Goal: Task Accomplishment & Management: Use online tool/utility

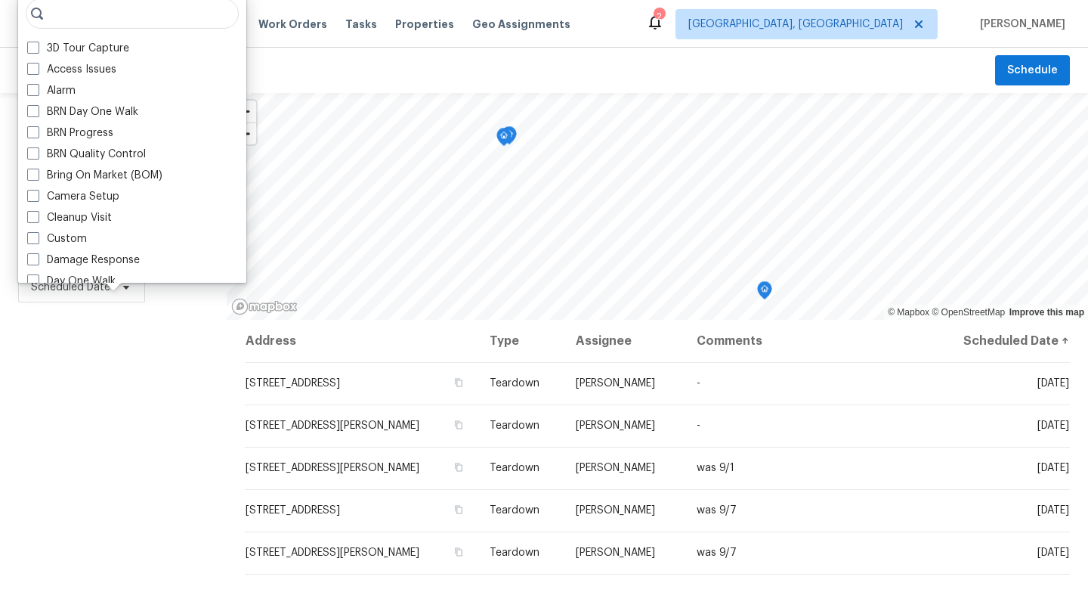
scroll to position [1285, 0]
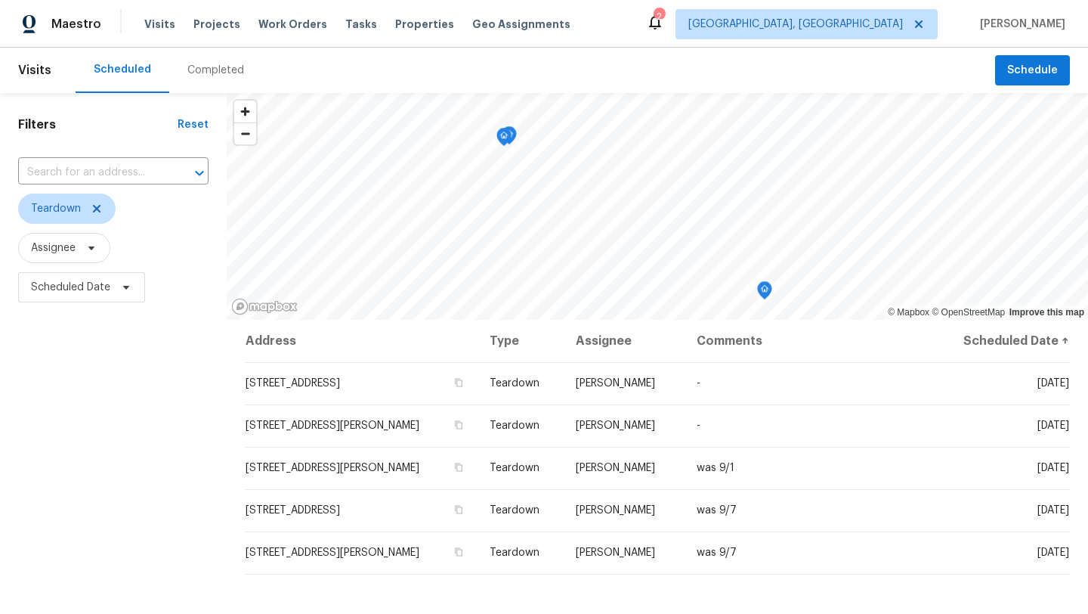
click at [78, 305] on span "Scheduled Date" at bounding box center [113, 287] width 190 height 39
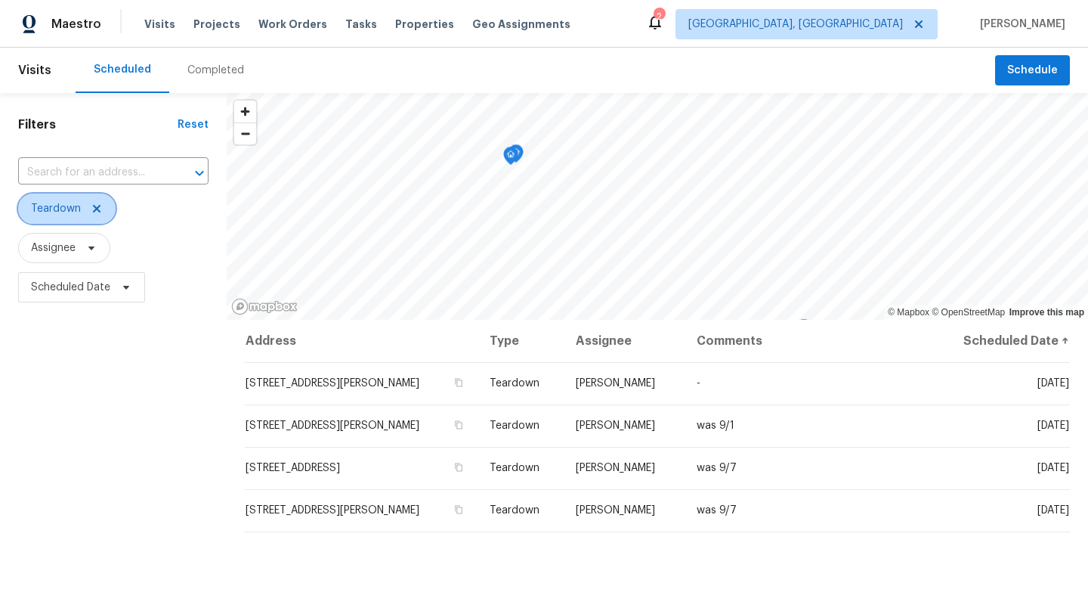
click at [93, 206] on icon at bounding box center [97, 209] width 8 height 8
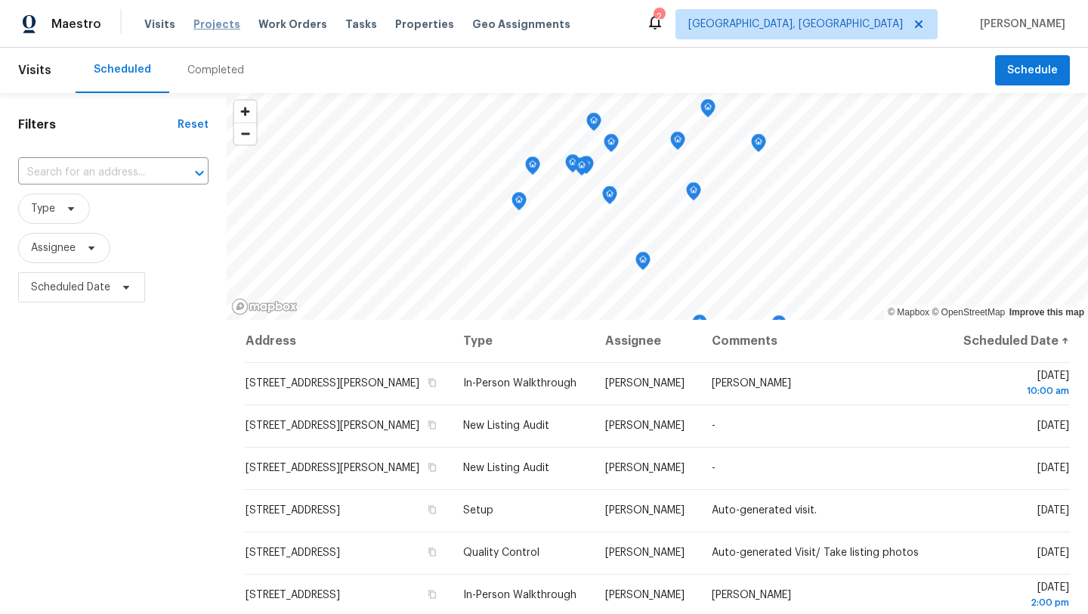
click at [206, 25] on span "Projects" at bounding box center [216, 24] width 47 height 15
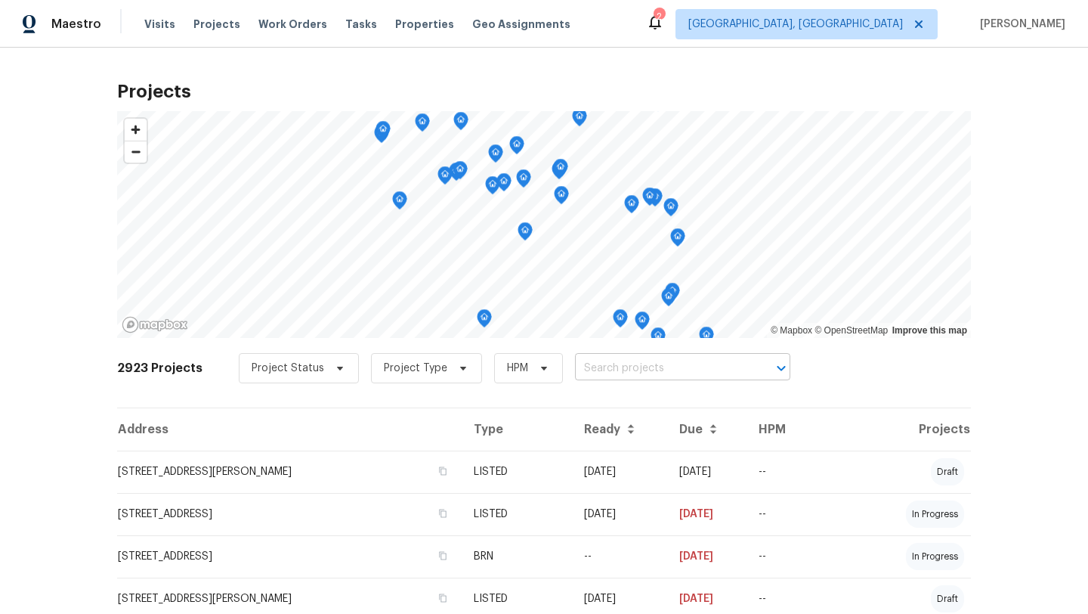
click at [579, 373] on input "text" at bounding box center [661, 368] width 173 height 23
type input "benn"
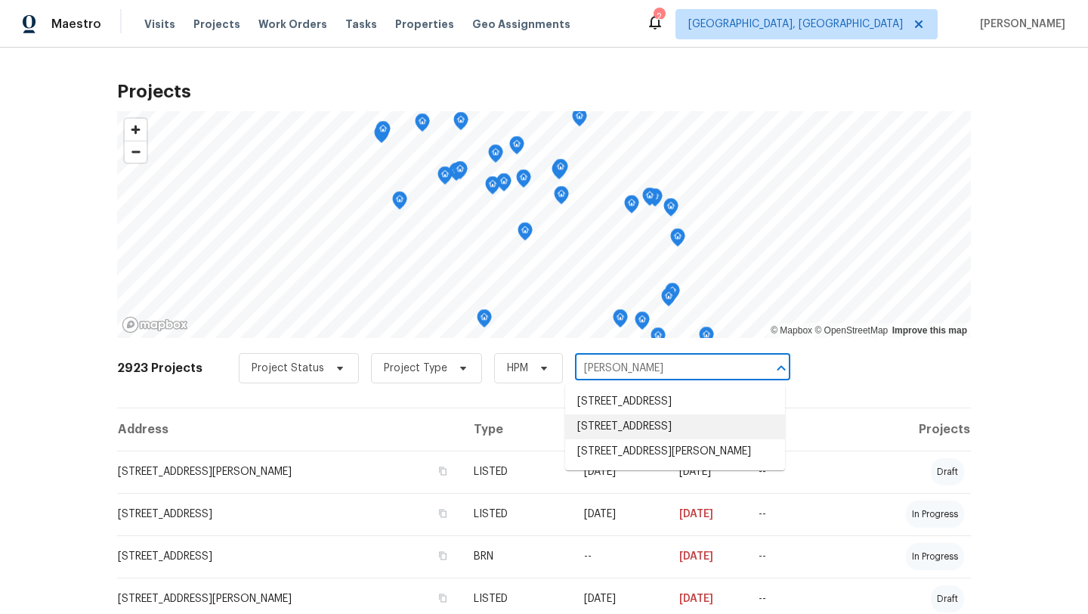
click at [635, 439] on li "13506 Bennington Ave, Cleveland, OH 44135" at bounding box center [675, 426] width 220 height 25
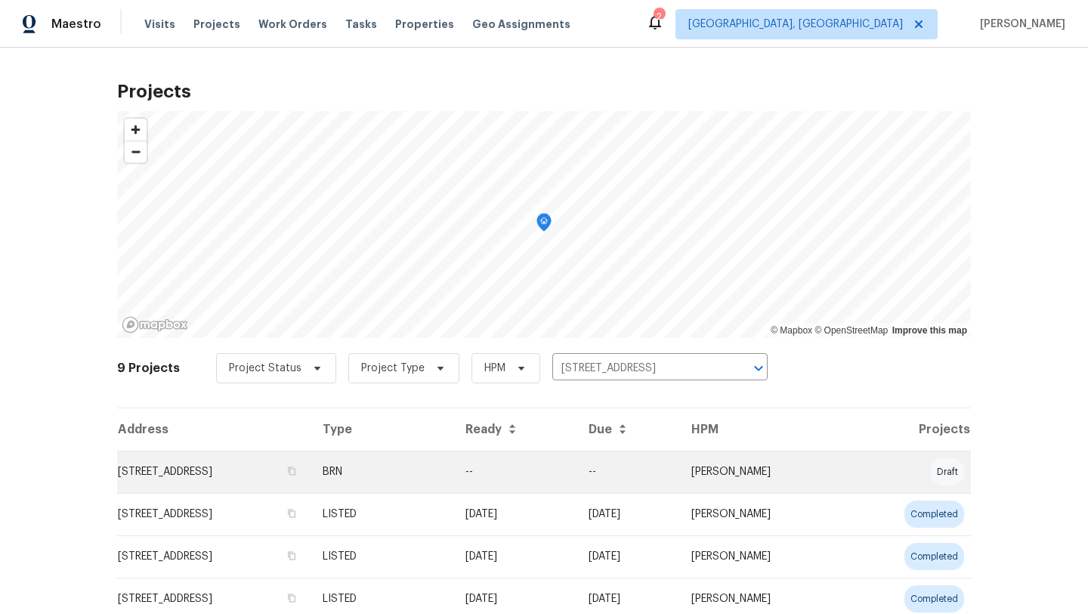
click at [201, 473] on td "13506 Bennington Ave, Cleveland, OH 44135" at bounding box center [213, 471] width 193 height 42
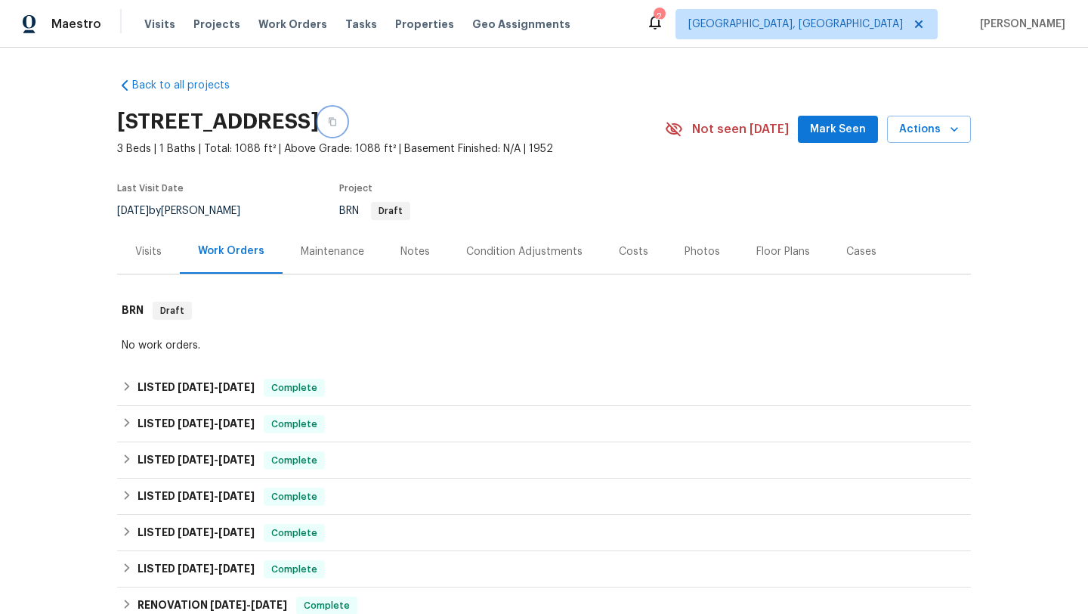
click at [346, 114] on button "button" at bounding box center [332, 121] width 27 height 27
click at [346, 117] on button "button" at bounding box center [332, 121] width 27 height 27
click at [153, 251] on div "Visits" at bounding box center [148, 251] width 26 height 15
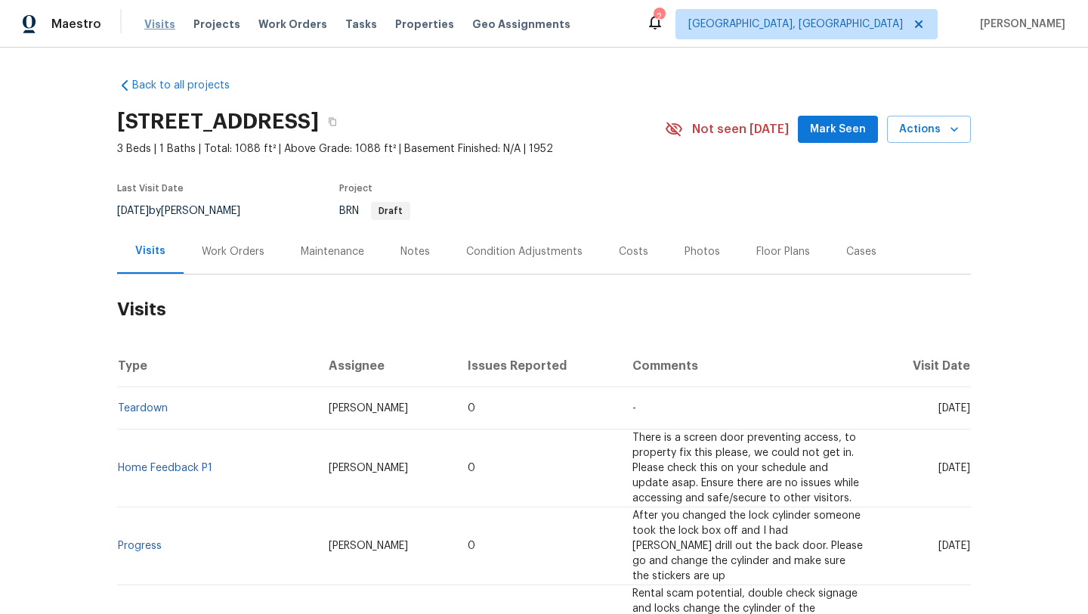
click at [164, 22] on span "Visits" at bounding box center [159, 24] width 31 height 15
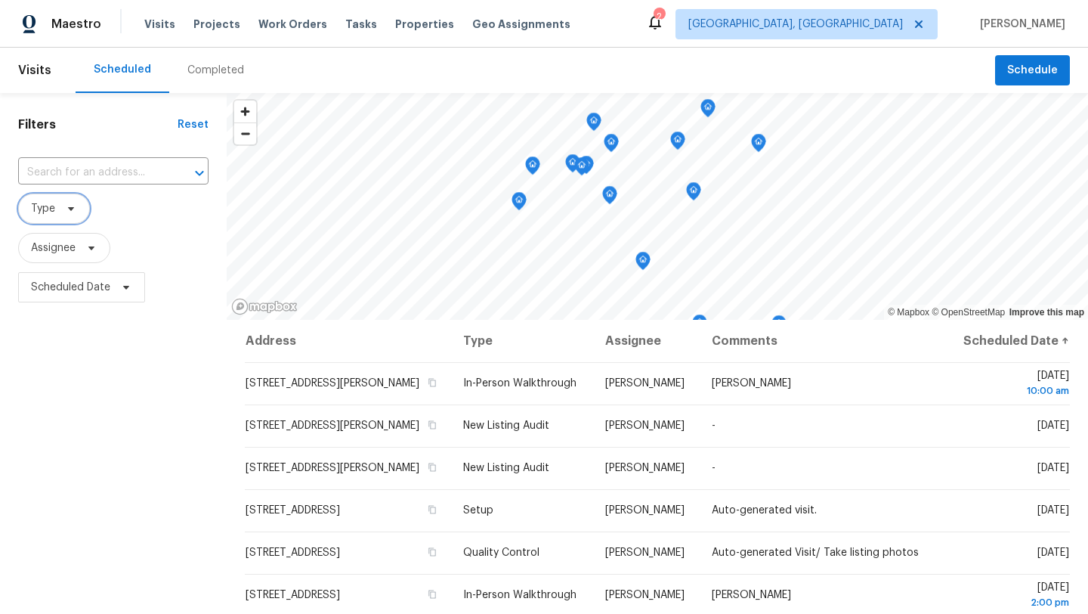
click at [65, 211] on icon at bounding box center [71, 209] width 12 height 12
click at [79, 580] on div "Filters Reset ​ Type Assignee Scheduled Date" at bounding box center [113, 452] width 227 height 718
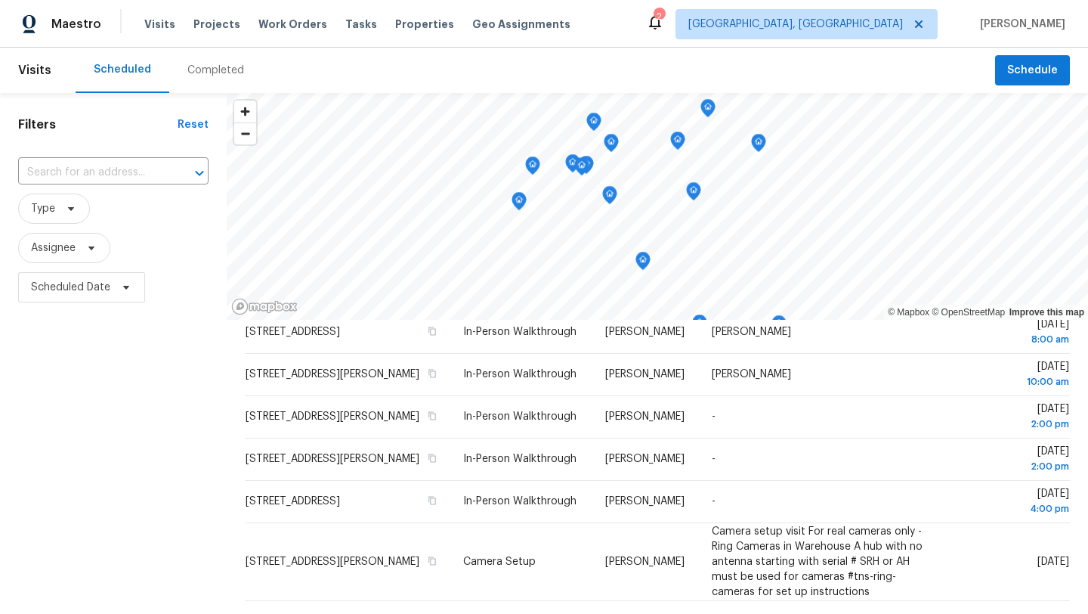
scroll to position [307, 0]
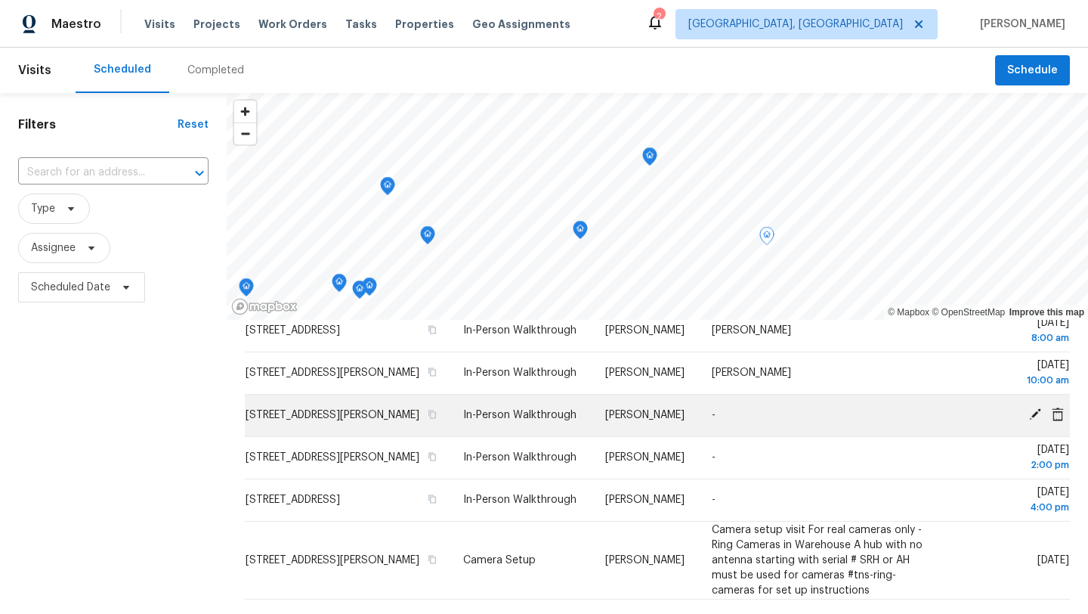
click at [1032, 420] on icon at bounding box center [1035, 414] width 12 height 12
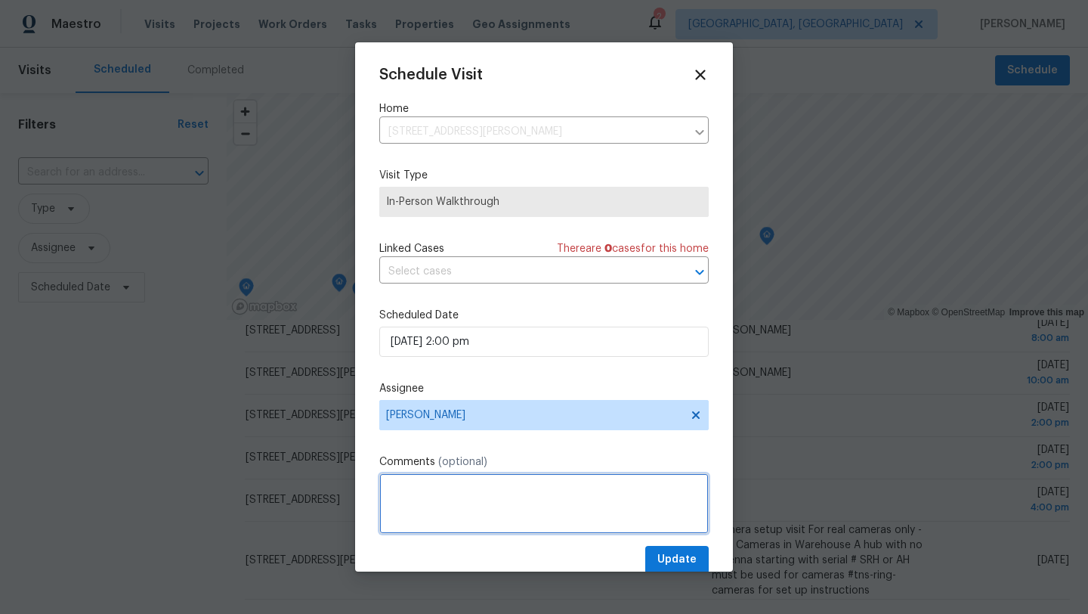
click at [436, 503] on textarea at bounding box center [543, 503] width 329 height 60
type textarea "marissa"
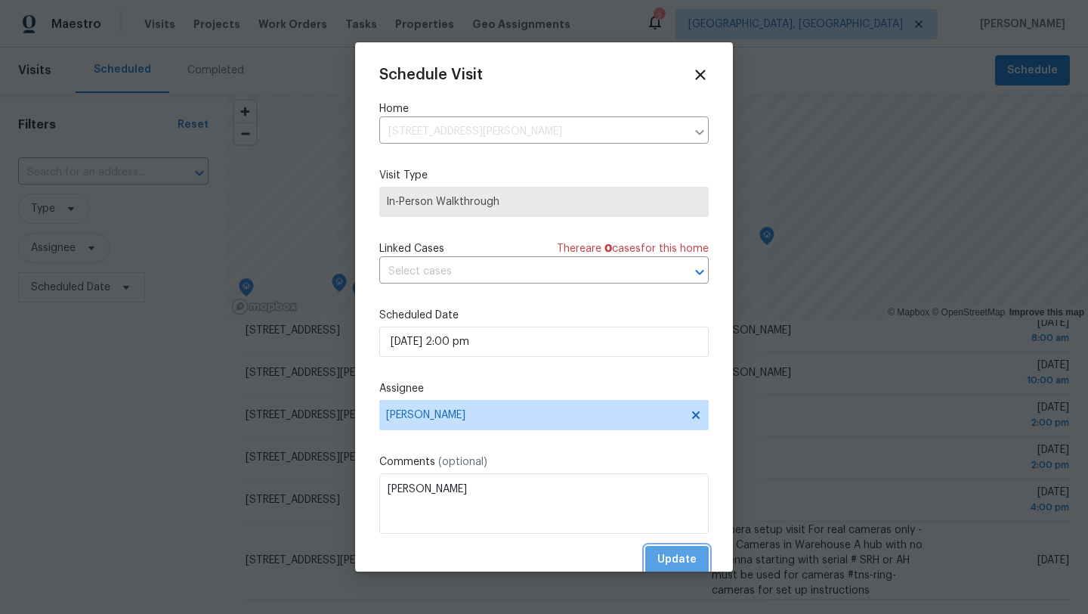
click at [671, 560] on span "Update" at bounding box center [676, 559] width 39 height 19
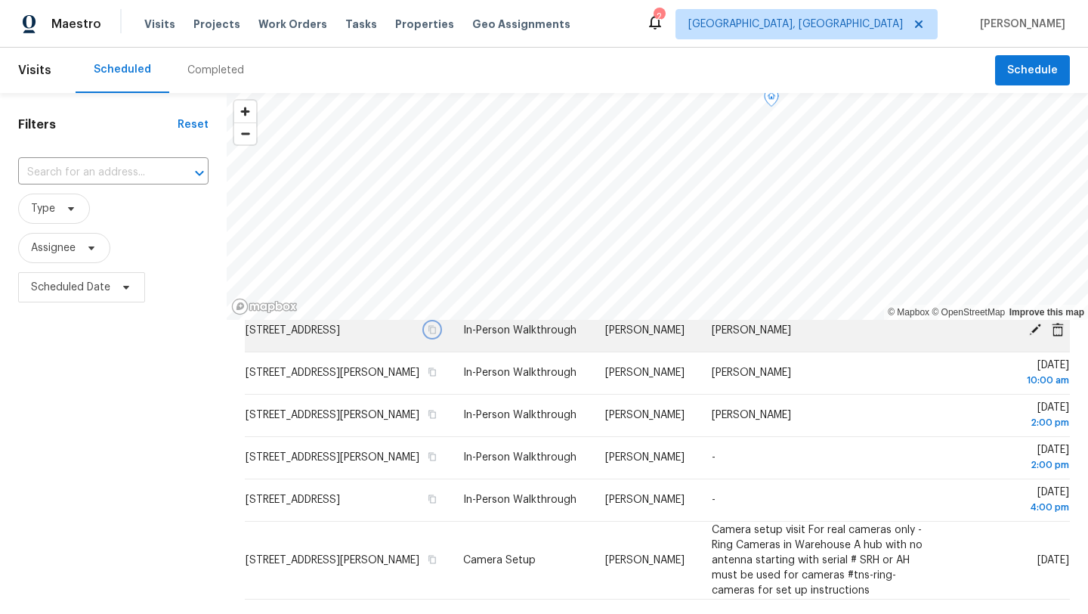
click at [437, 334] on icon "button" at bounding box center [432, 329] width 9 height 9
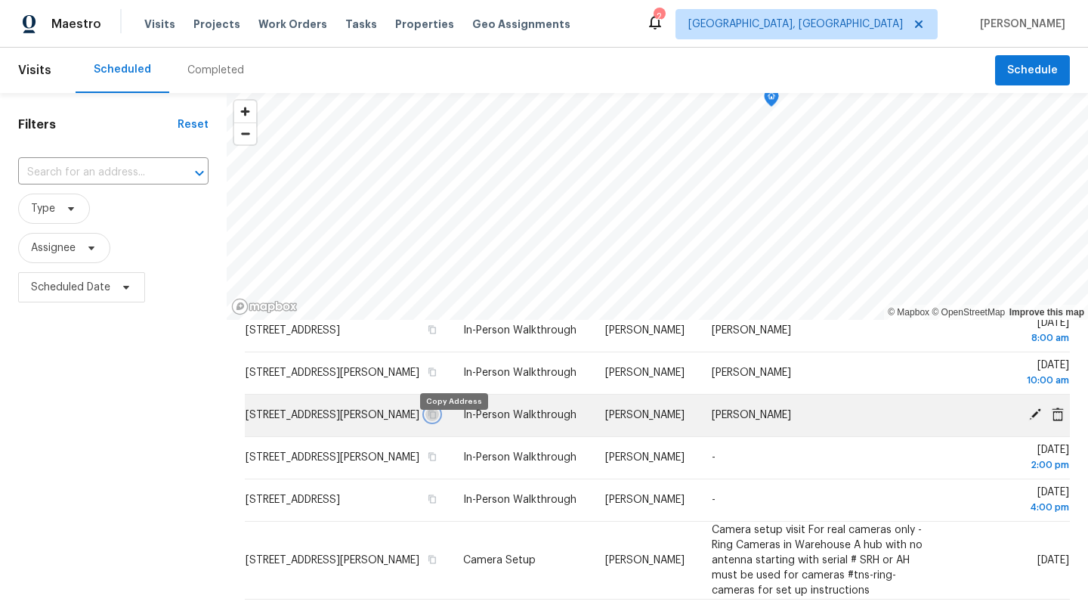
click at [437, 419] on icon "button" at bounding box center [432, 414] width 9 height 9
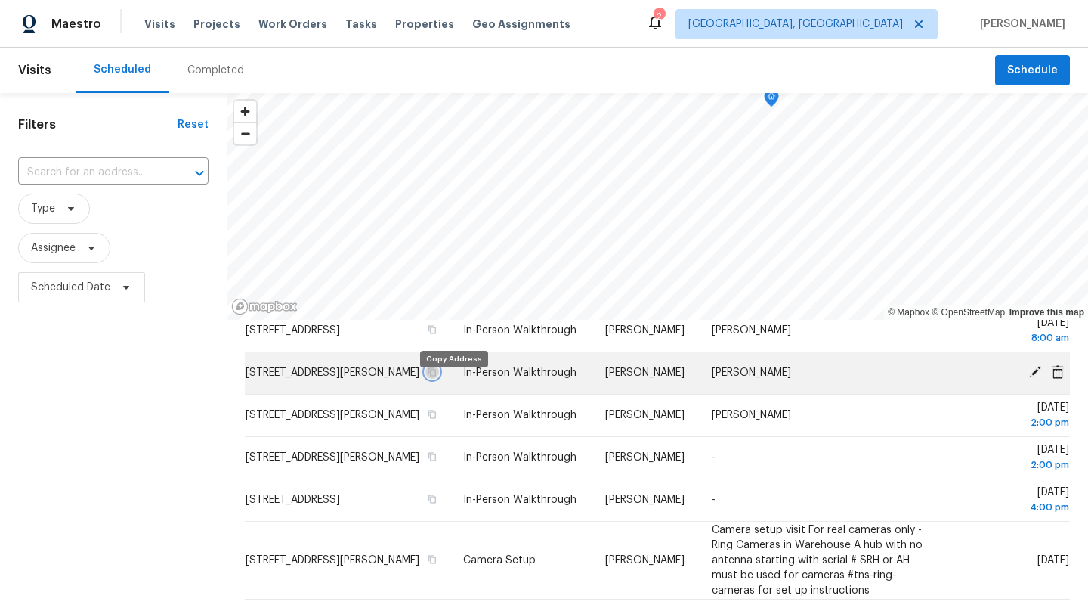
click at [437, 376] on icon "button" at bounding box center [432, 371] width 9 height 9
click at [385, 390] on td "24154 Maria Ln, North Olmsted, OH 44070" at bounding box center [348, 372] width 206 height 42
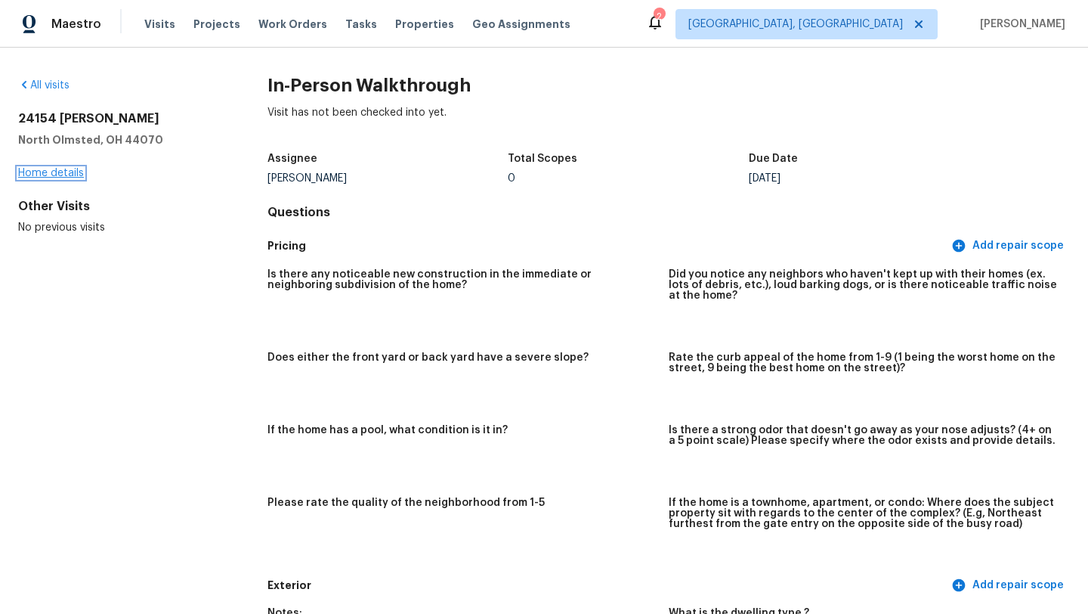
click at [43, 178] on link "Home details" at bounding box center [51, 173] width 66 height 11
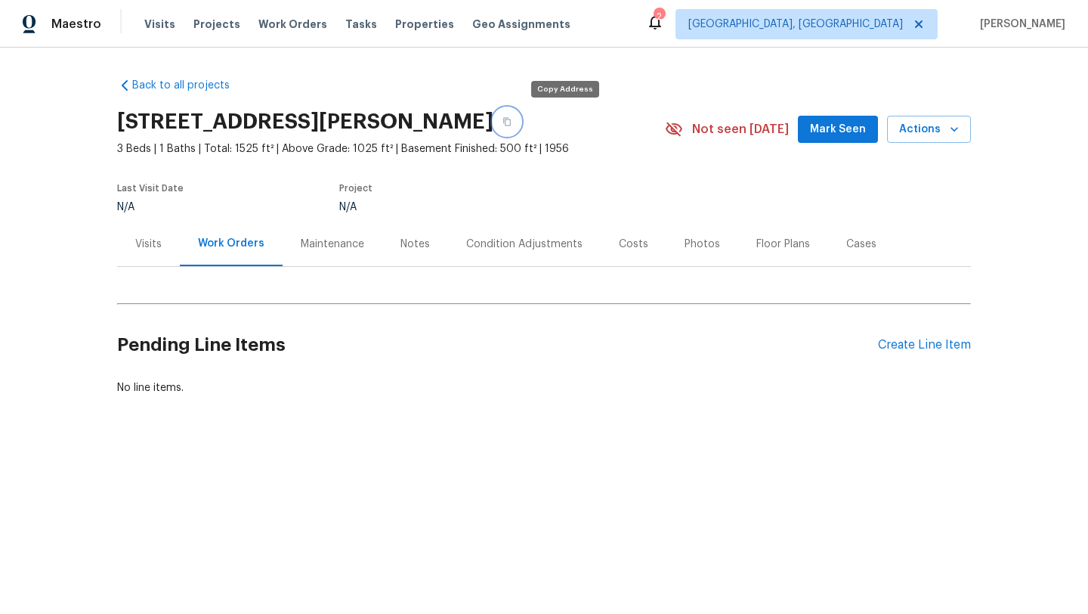
click at [511, 123] on icon "button" at bounding box center [507, 122] width 8 height 8
click at [138, 81] on link "Back to all projects" at bounding box center [189, 85] width 145 height 15
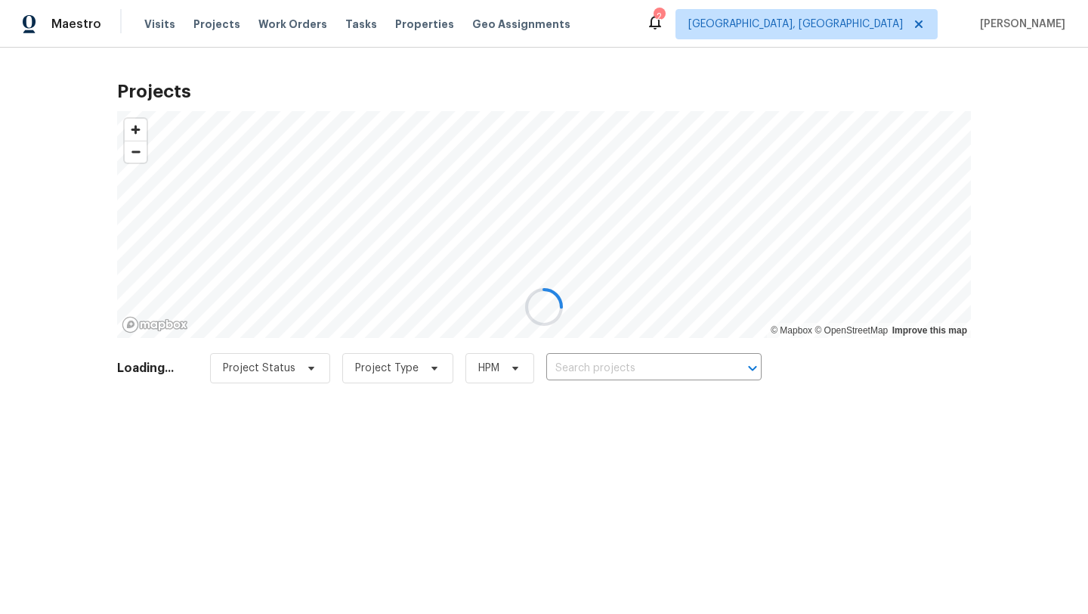
click at [148, 16] on div at bounding box center [544, 307] width 1088 height 614
click at [149, 20] on div at bounding box center [544, 307] width 1088 height 614
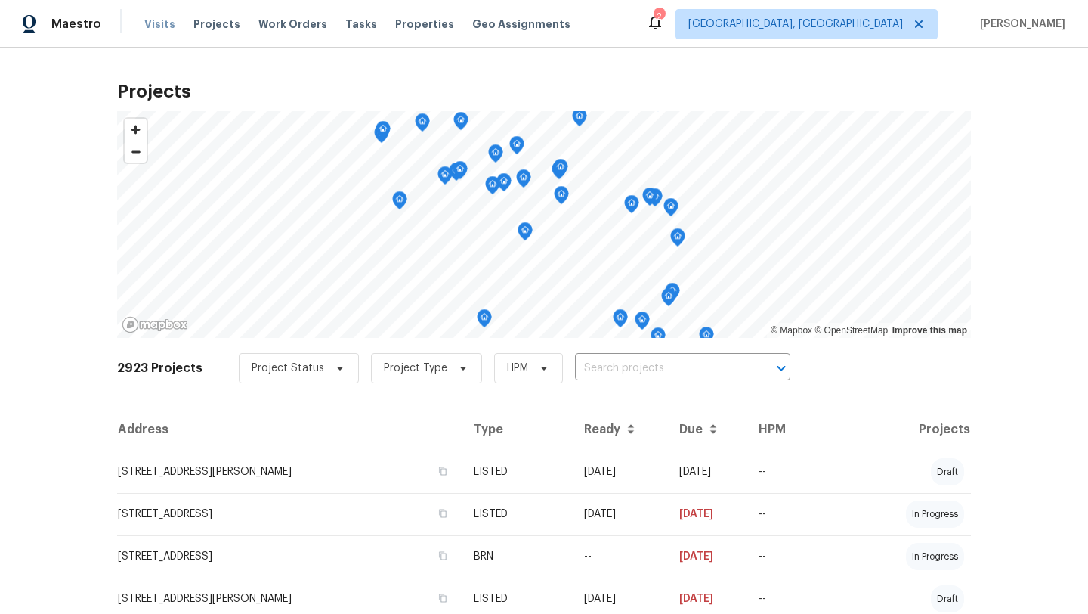
click at [154, 21] on span "Visits" at bounding box center [159, 24] width 31 height 15
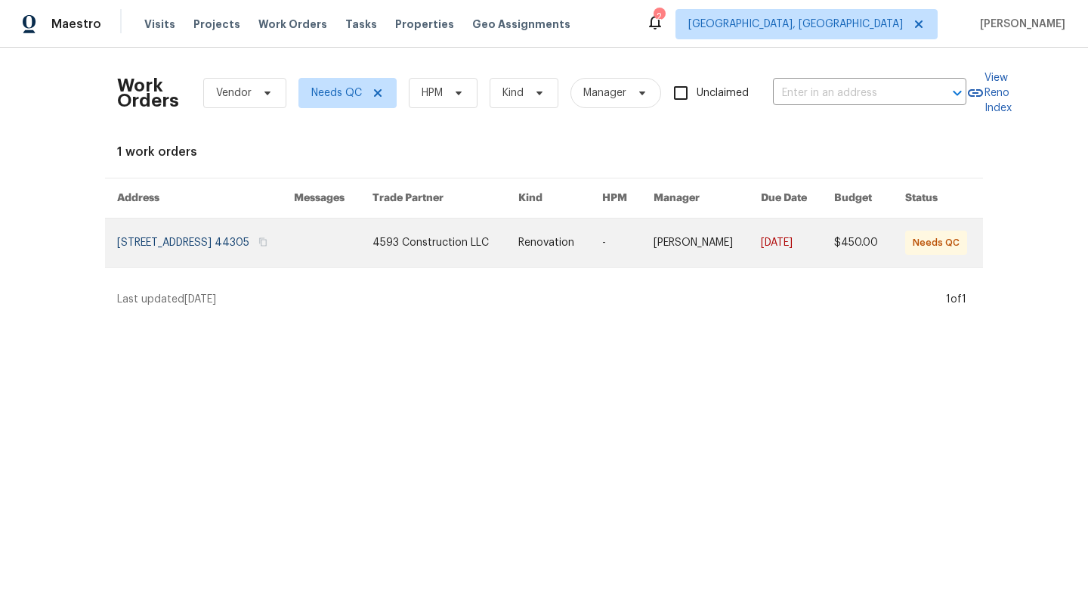
click at [194, 240] on link at bounding box center [205, 242] width 177 height 48
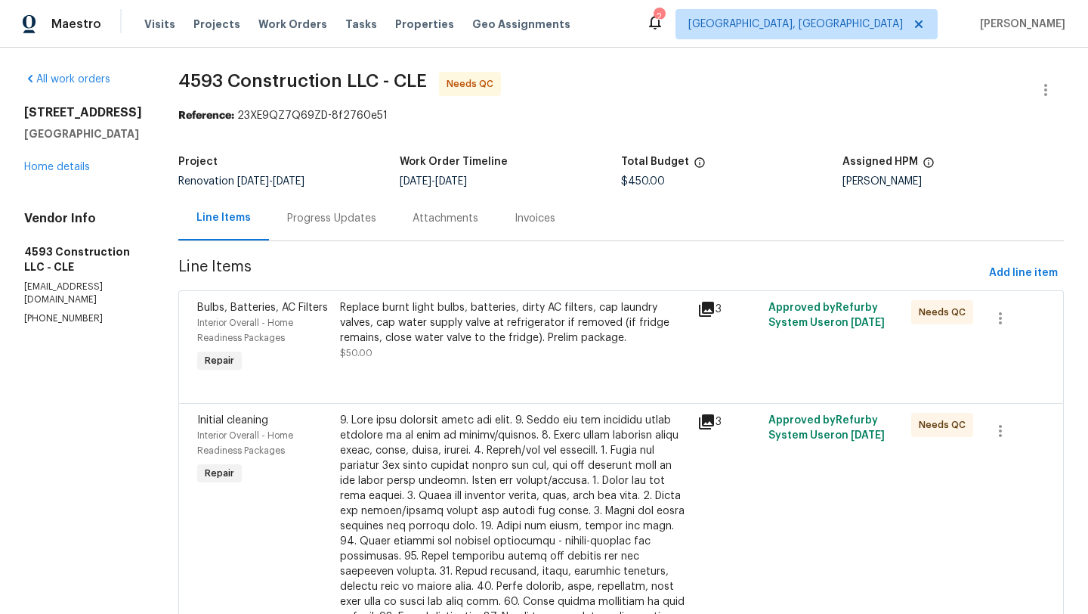
click at [438, 349] on div "Replace burnt light bulbs, batteries, dirty AC filters, cap laundry valves, cap…" at bounding box center [514, 330] width 348 height 60
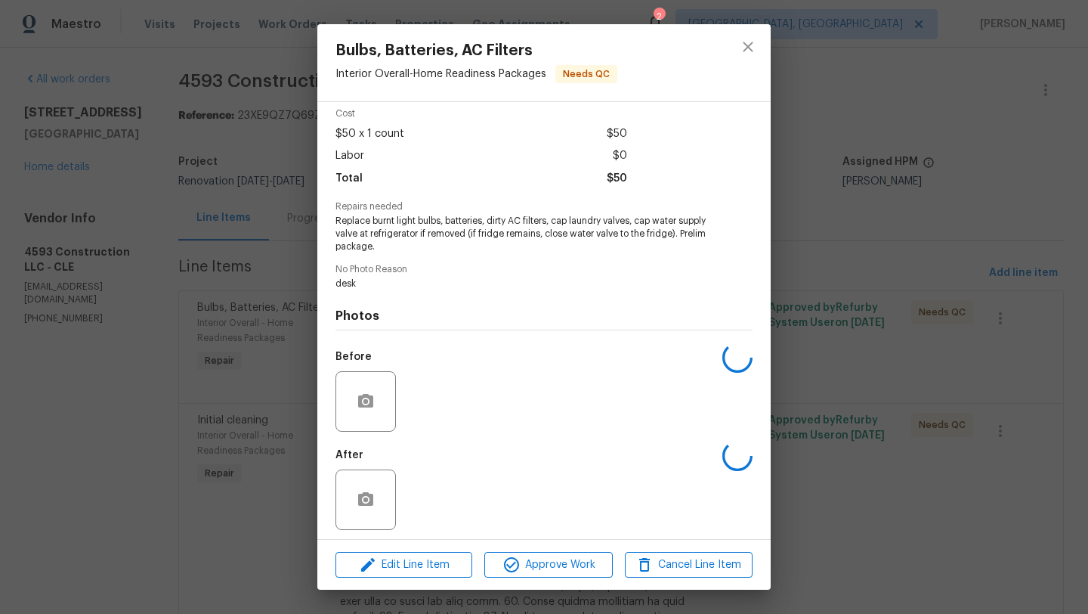
scroll to position [70, 0]
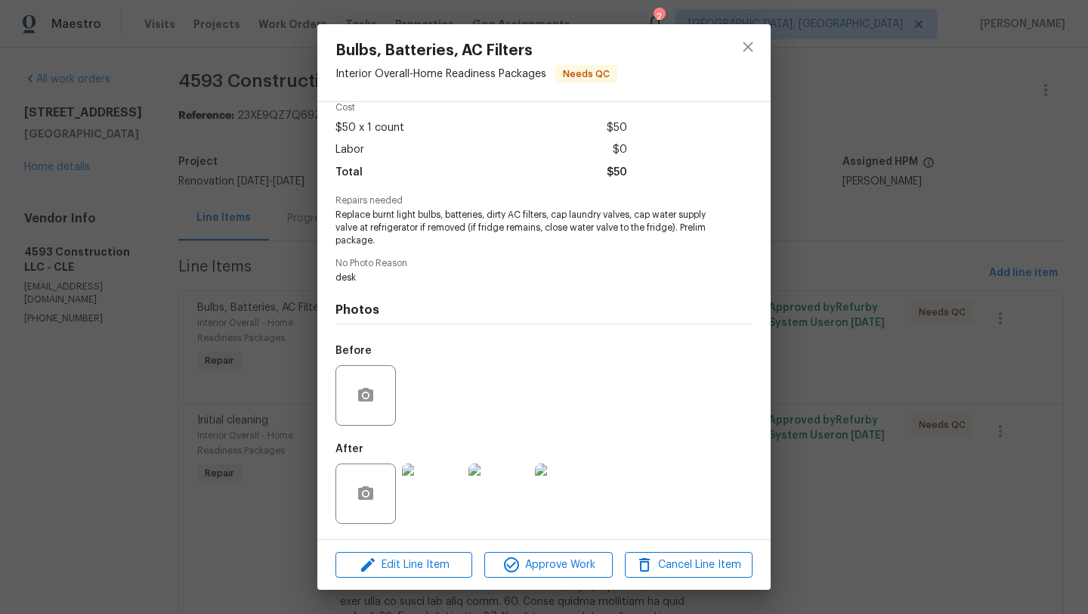
click at [433, 484] on img at bounding box center [432, 493] width 60 height 60
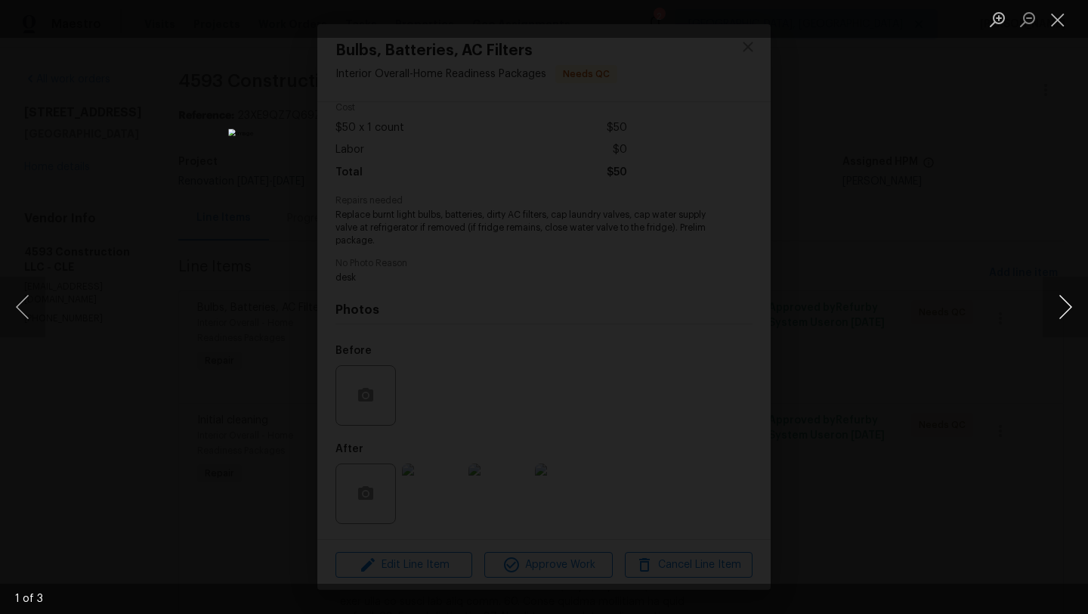
click at [1075, 311] on button "Next image" at bounding box center [1065, 307] width 45 height 60
click at [1075, 312] on button "Next image" at bounding box center [1065, 307] width 45 height 60
click at [1069, 20] on button "Close lightbox" at bounding box center [1058, 19] width 30 height 26
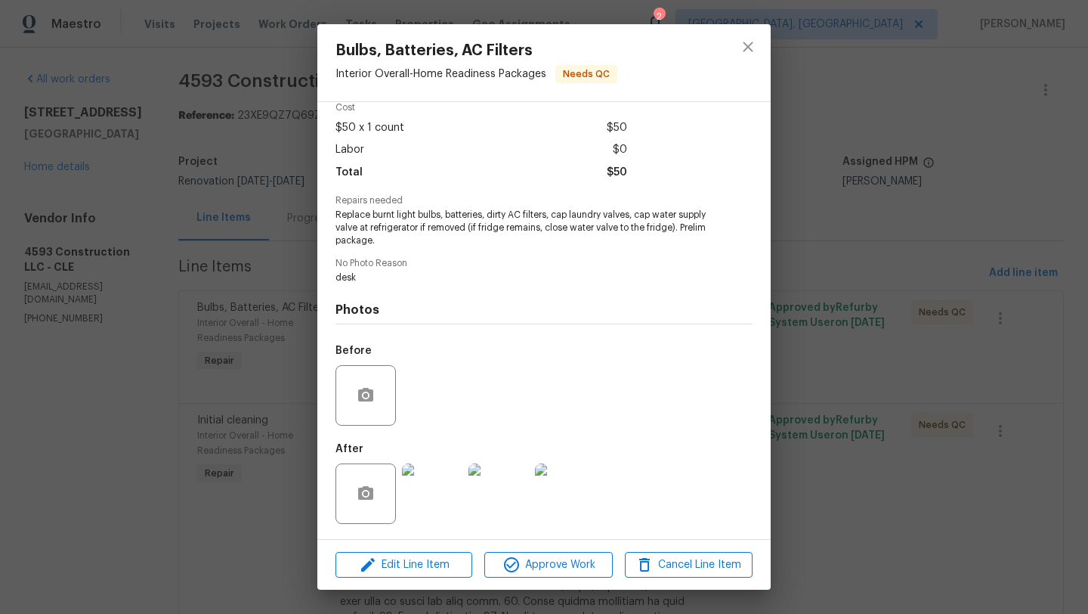
click at [420, 493] on img at bounding box center [432, 493] width 60 height 60
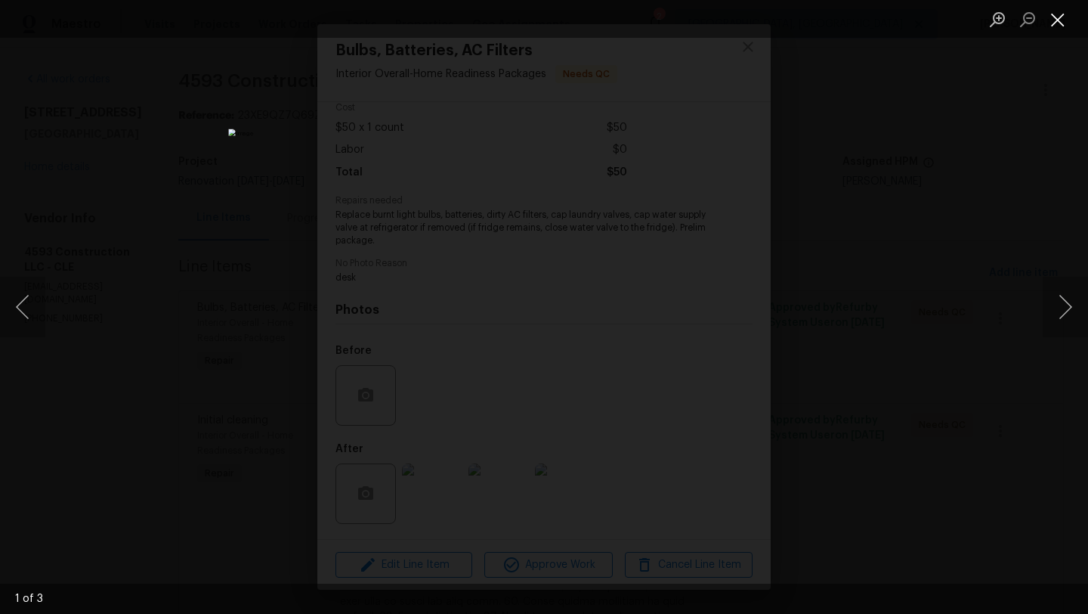
click at [1061, 18] on button "Close lightbox" at bounding box center [1058, 19] width 30 height 26
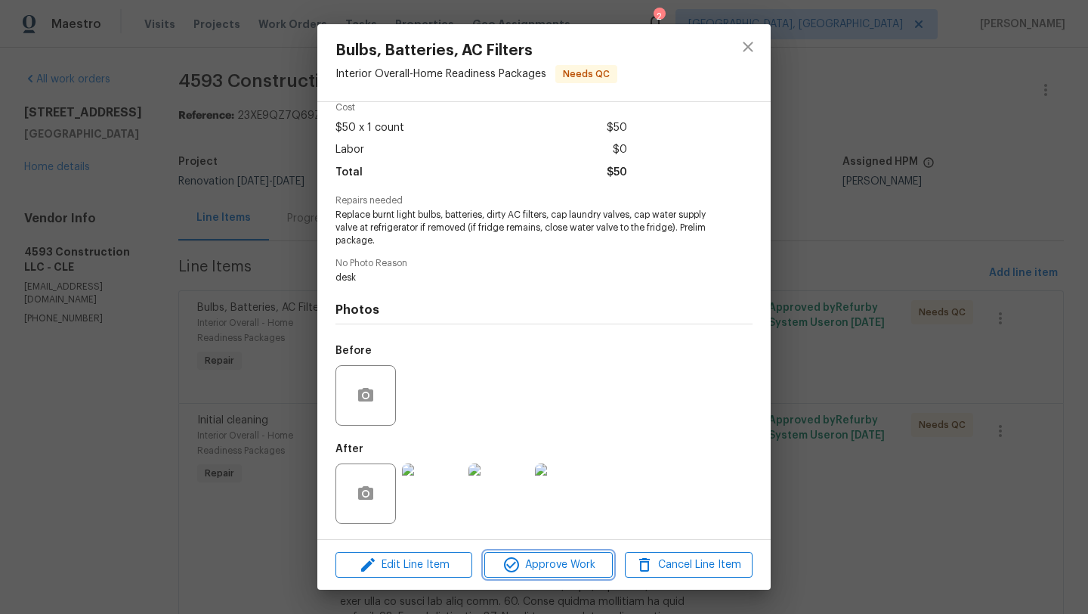
click at [561, 563] on span "Approve Work" at bounding box center [548, 564] width 119 height 19
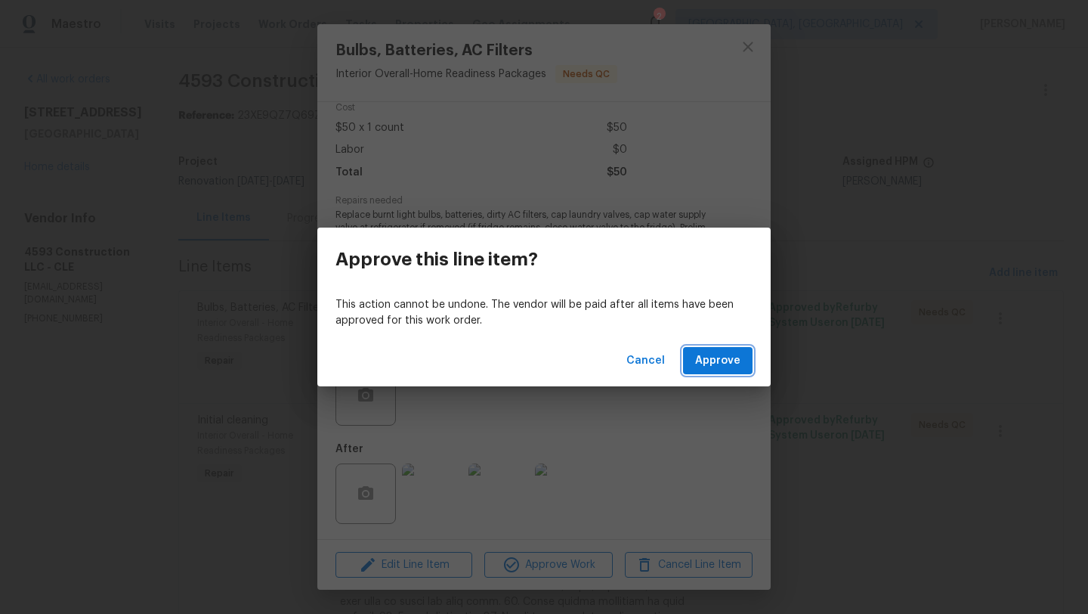
click at [714, 359] on span "Approve" at bounding box center [717, 360] width 45 height 19
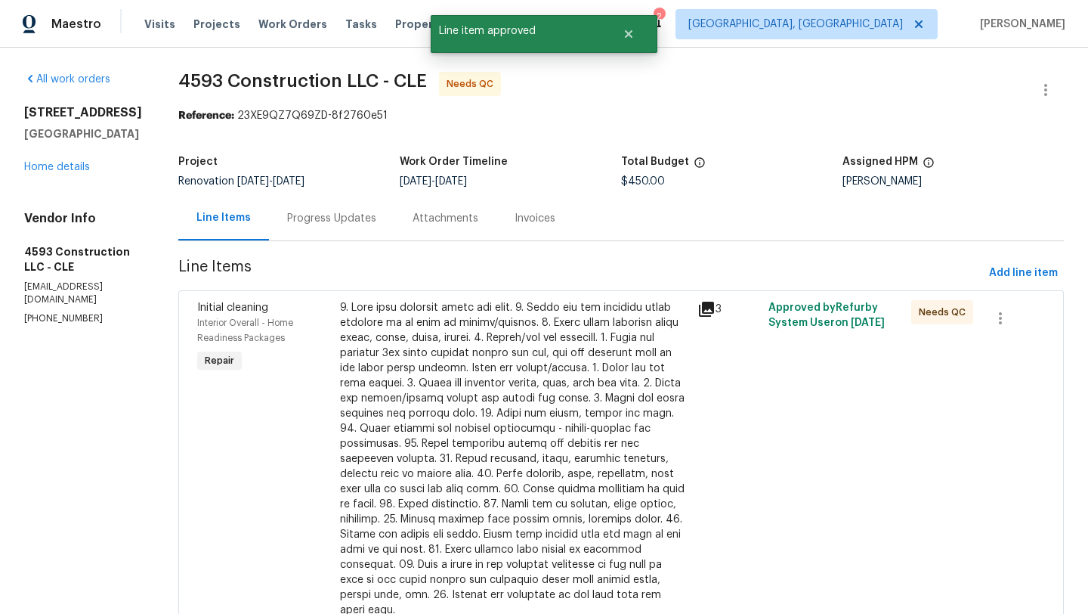
click at [503, 401] on div at bounding box center [514, 458] width 348 height 317
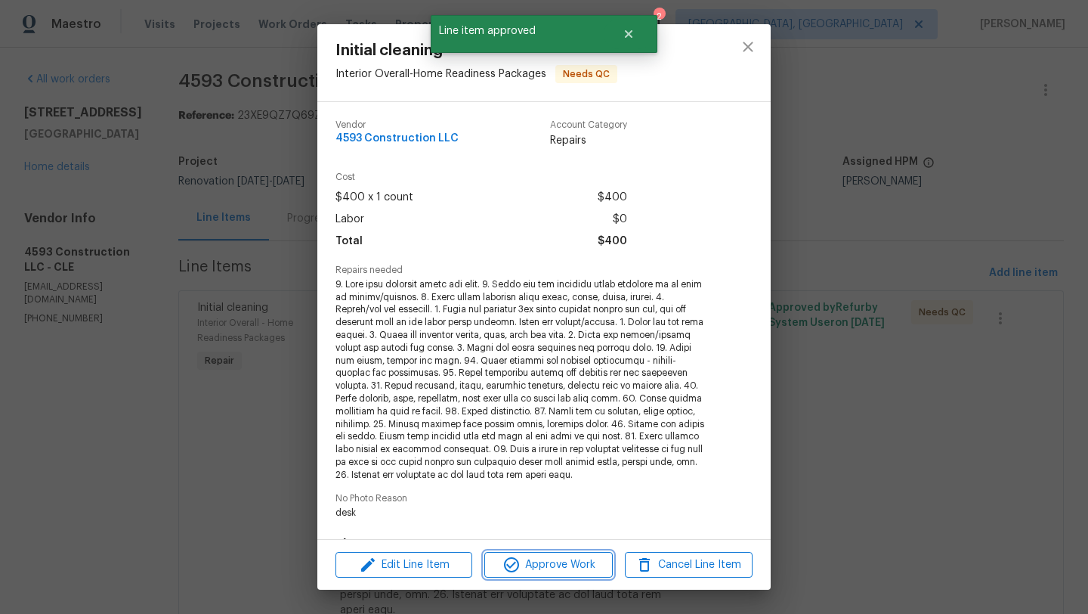
click at [529, 565] on span "Approve Work" at bounding box center [548, 564] width 119 height 19
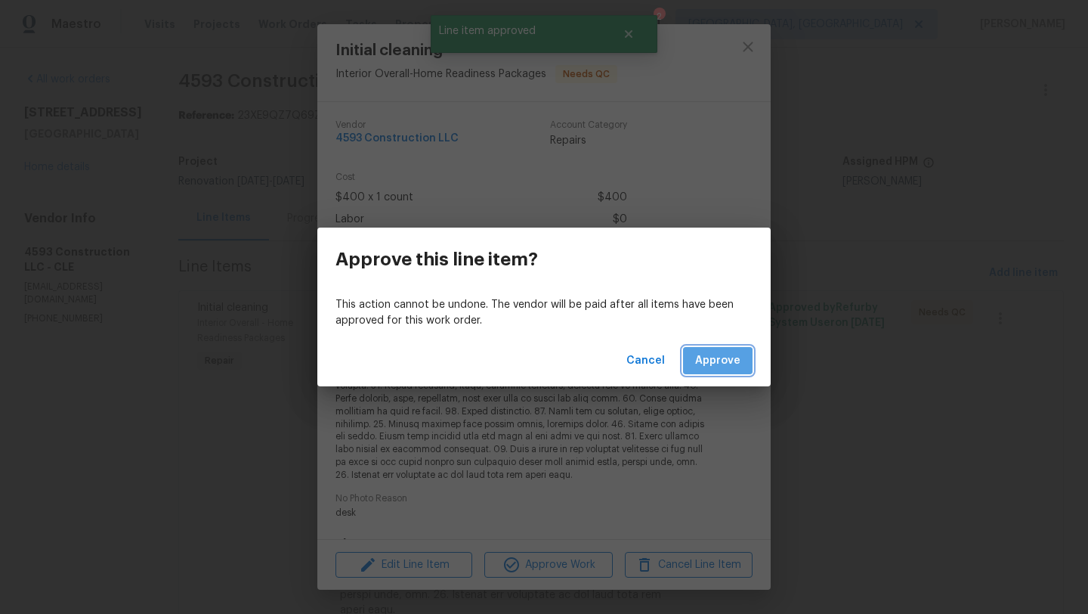
click at [714, 361] on span "Approve" at bounding box center [717, 360] width 45 height 19
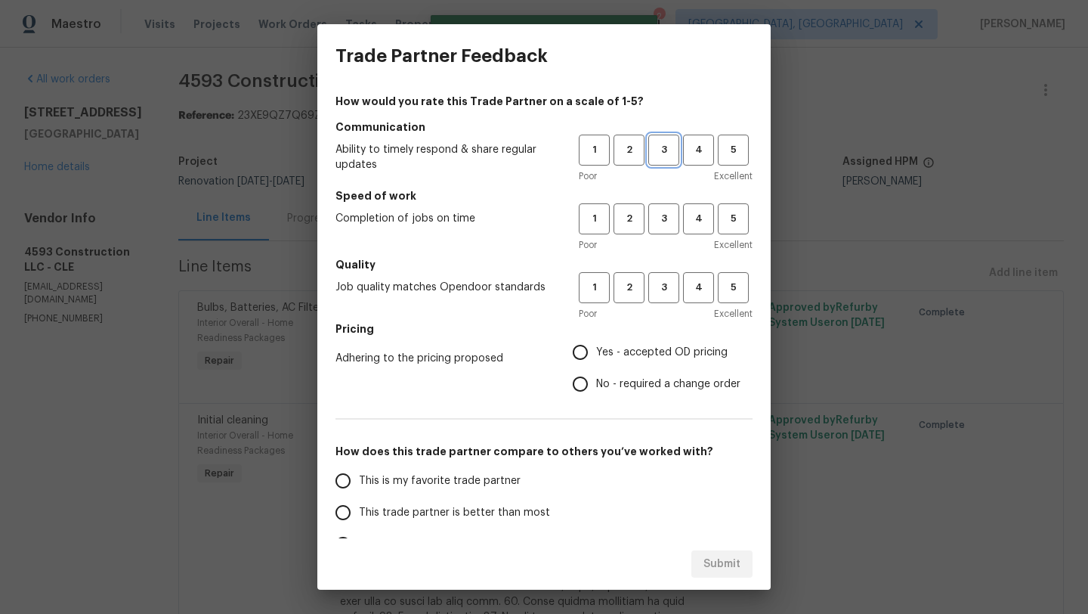
click at [660, 153] on span "3" at bounding box center [664, 149] width 28 height 17
click at [693, 214] on span "4" at bounding box center [699, 218] width 28 height 17
click at [692, 294] on span "4" at bounding box center [699, 287] width 28 height 17
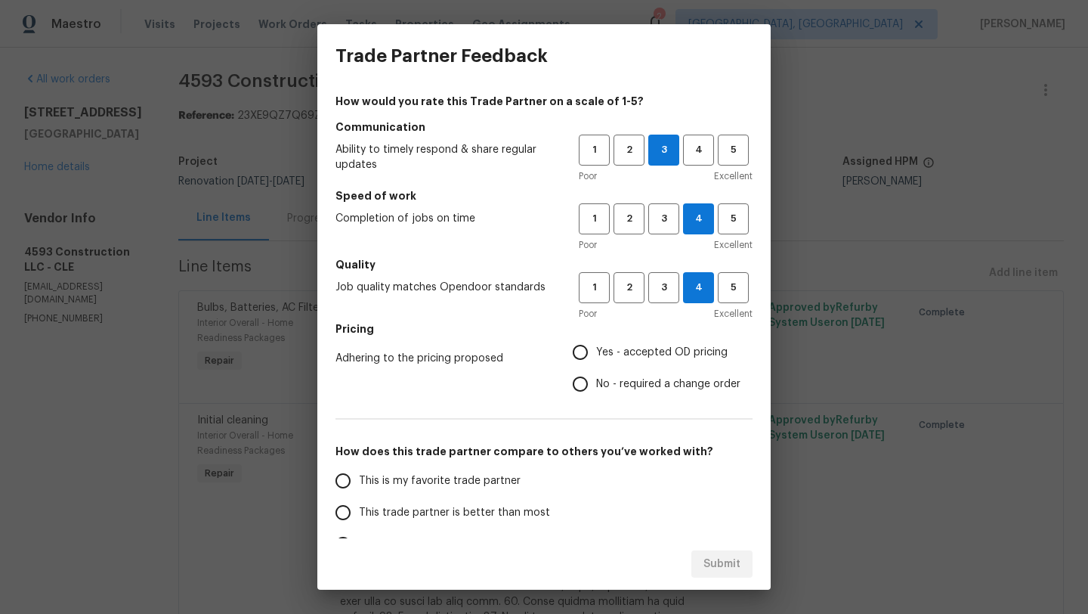
click at [581, 353] on input "Yes - accepted OD pricing" at bounding box center [581, 352] width 32 height 32
radio input "true"
click at [336, 515] on input "This trade partner is better than most" at bounding box center [343, 513] width 32 height 32
click at [688, 556] on div "Submit" at bounding box center [543, 564] width 453 height 52
click at [715, 565] on span "Submit" at bounding box center [722, 564] width 37 height 19
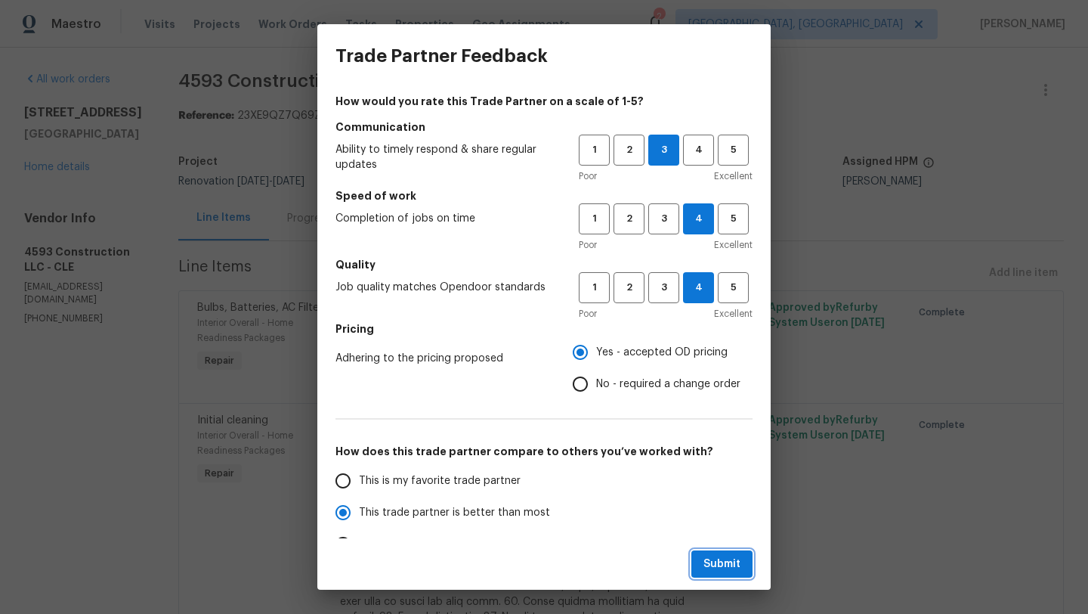
radio input "true"
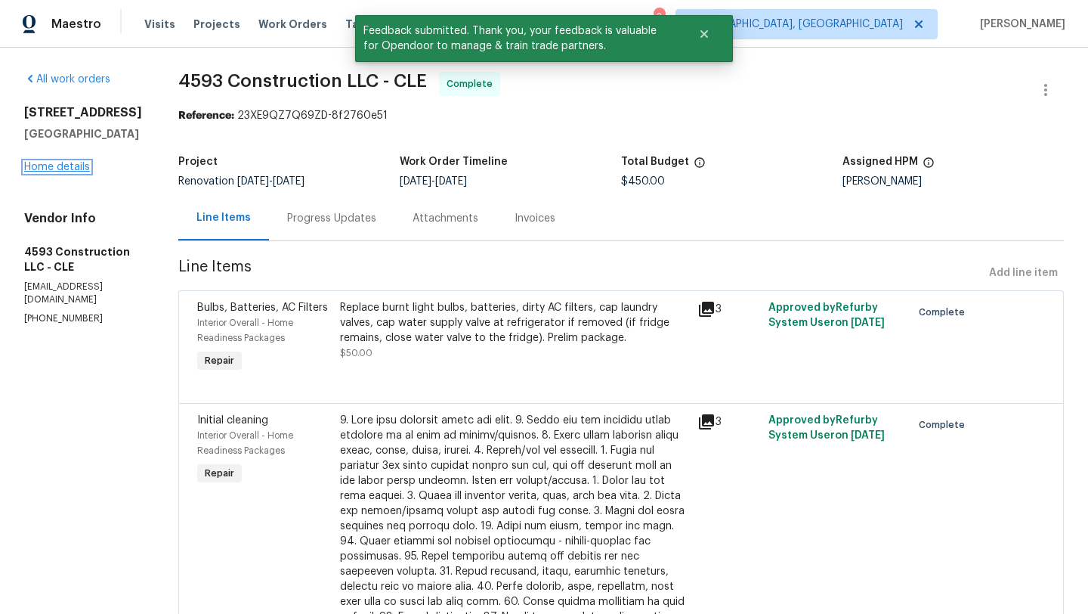
click at [57, 171] on link "Home details" at bounding box center [57, 167] width 66 height 11
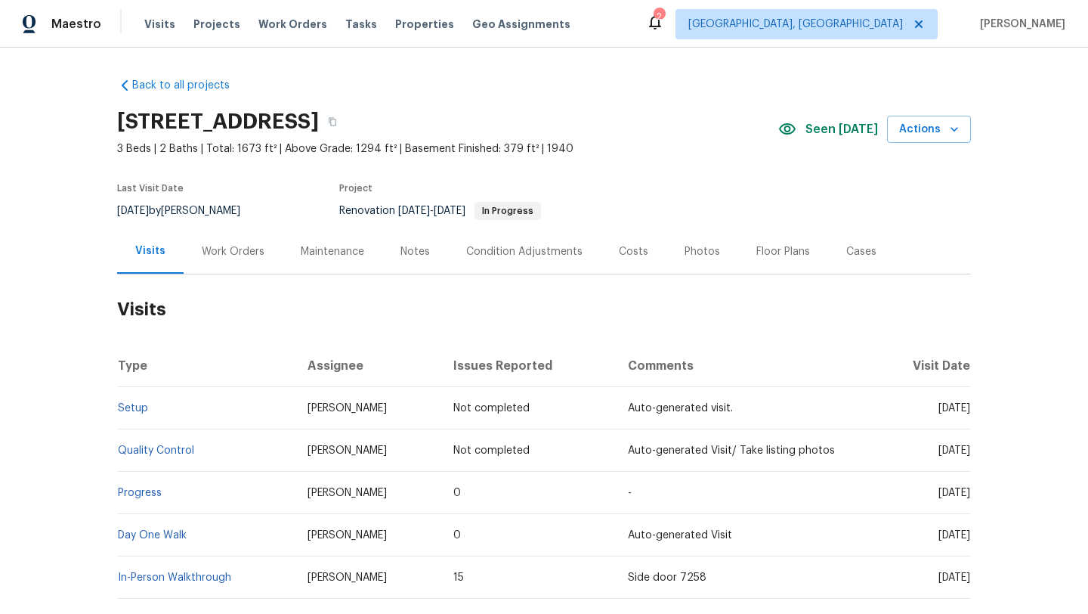
click at [209, 246] on div "Work Orders" at bounding box center [233, 251] width 63 height 15
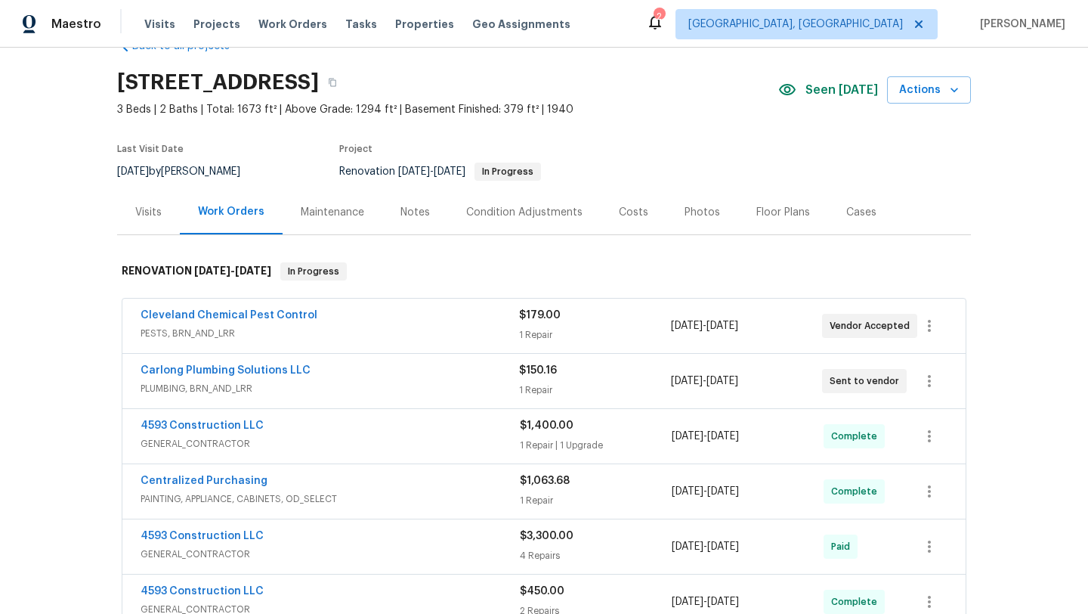
scroll to position [41, 0]
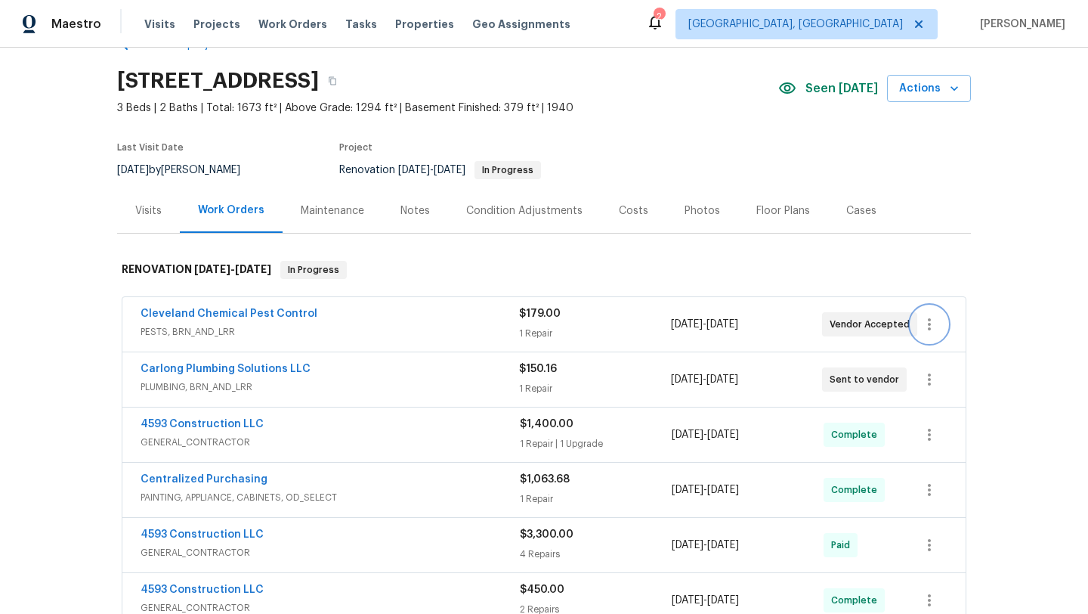
click at [932, 326] on icon "button" at bounding box center [929, 324] width 18 height 18
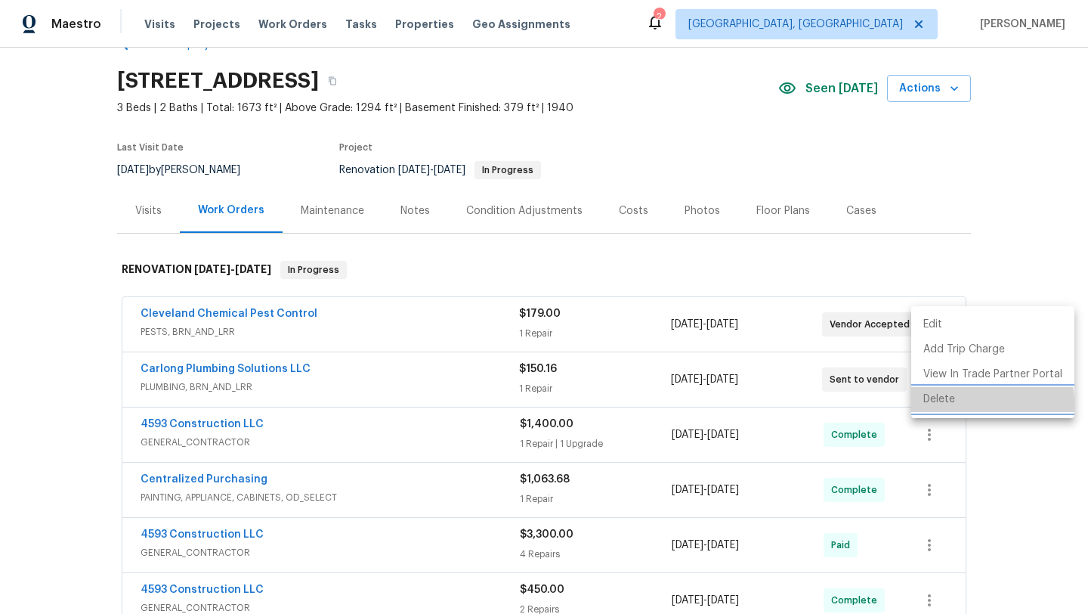
click at [933, 404] on li "Delete" at bounding box center [992, 399] width 163 height 25
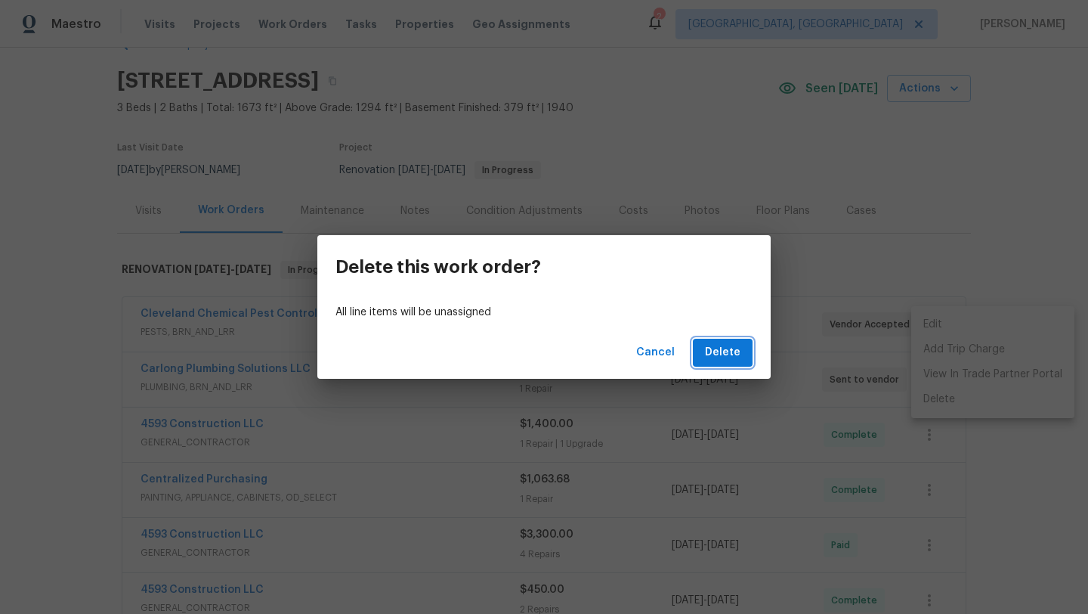
click at [716, 357] on span "Delete" at bounding box center [723, 352] width 36 height 19
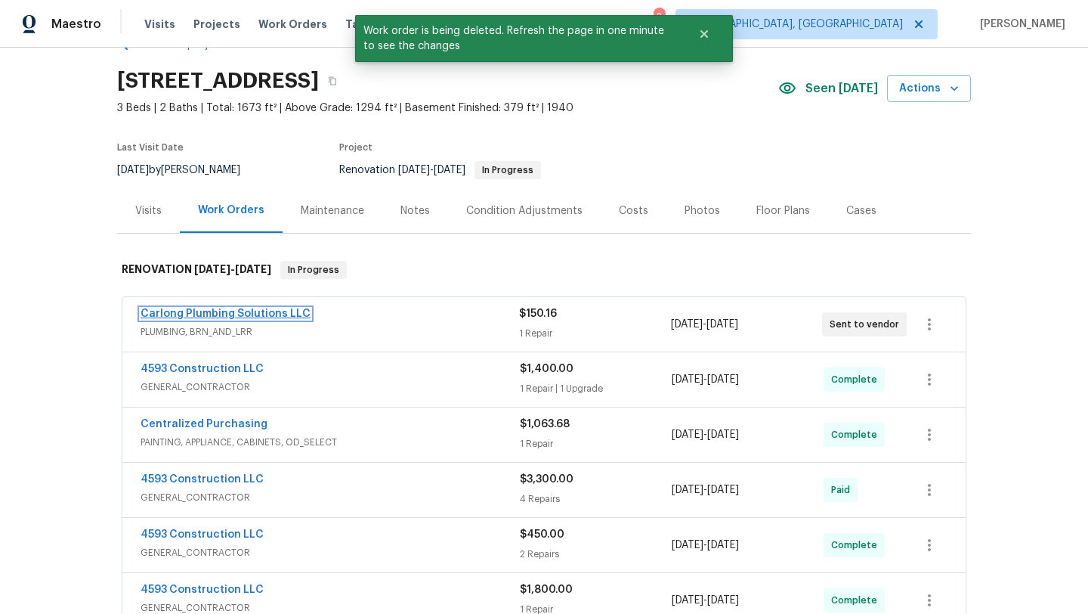
click at [179, 314] on link "Carlong Plumbing Solutions LLC" at bounding box center [226, 313] width 170 height 11
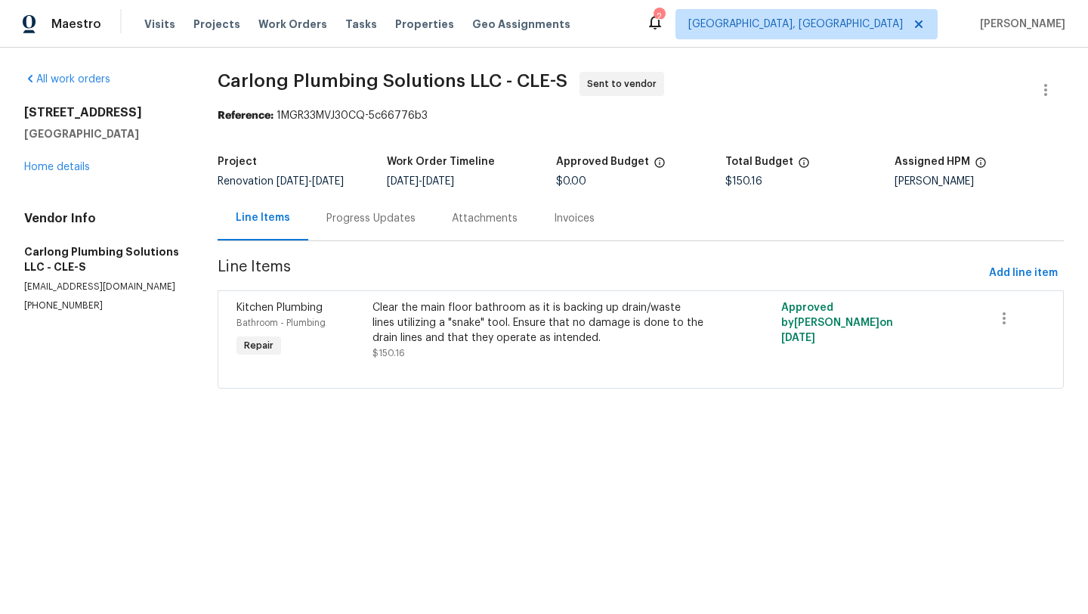
click at [361, 221] on div "Progress Updates" at bounding box center [370, 218] width 89 height 15
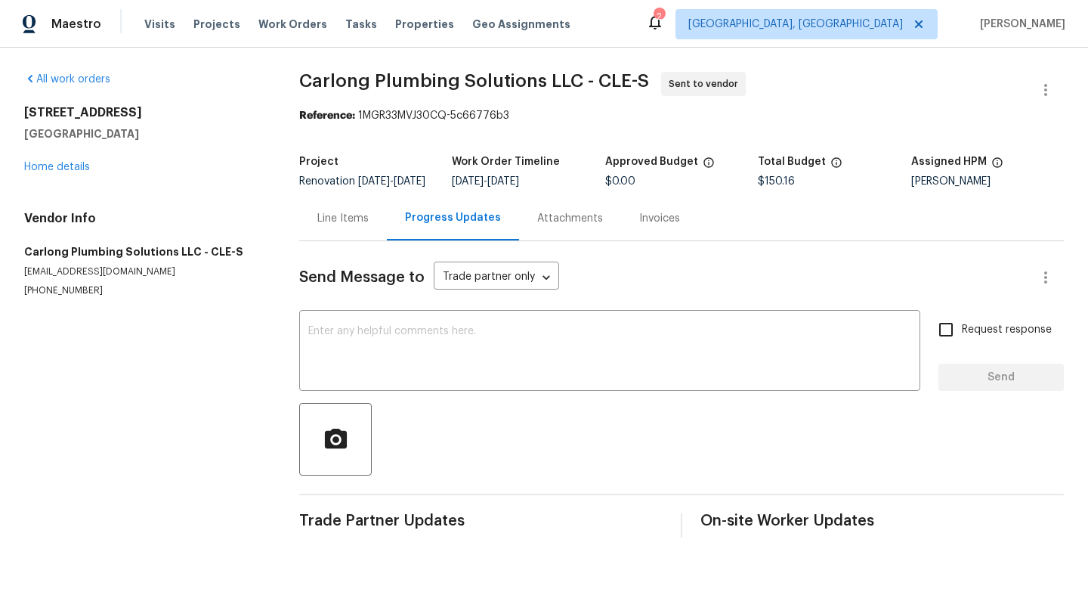
click at [336, 226] on div "Line Items" at bounding box center [342, 218] width 51 height 15
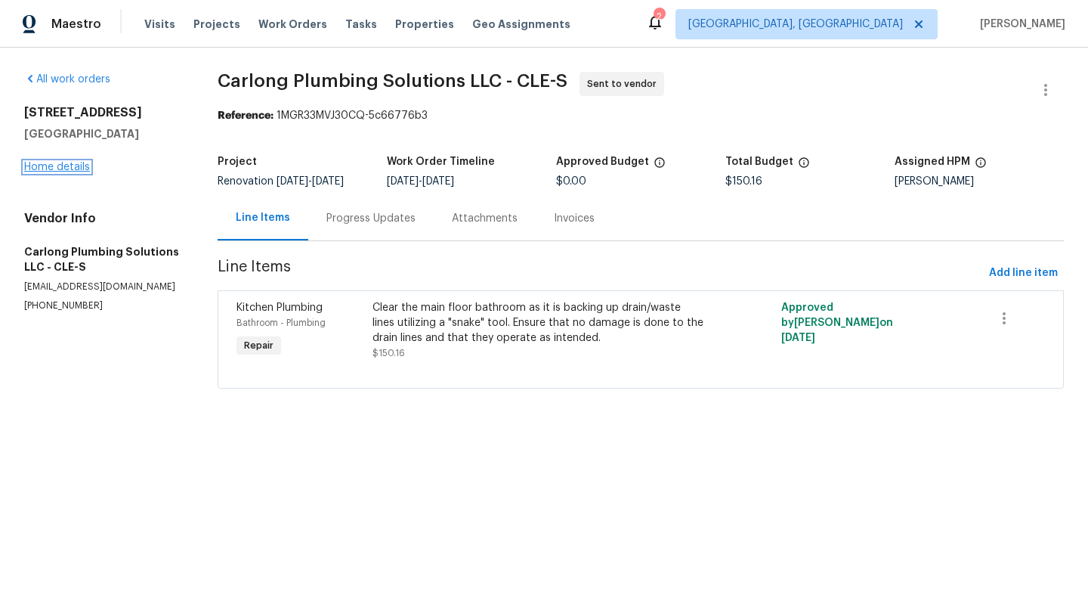
click at [79, 167] on link "Home details" at bounding box center [57, 167] width 66 height 11
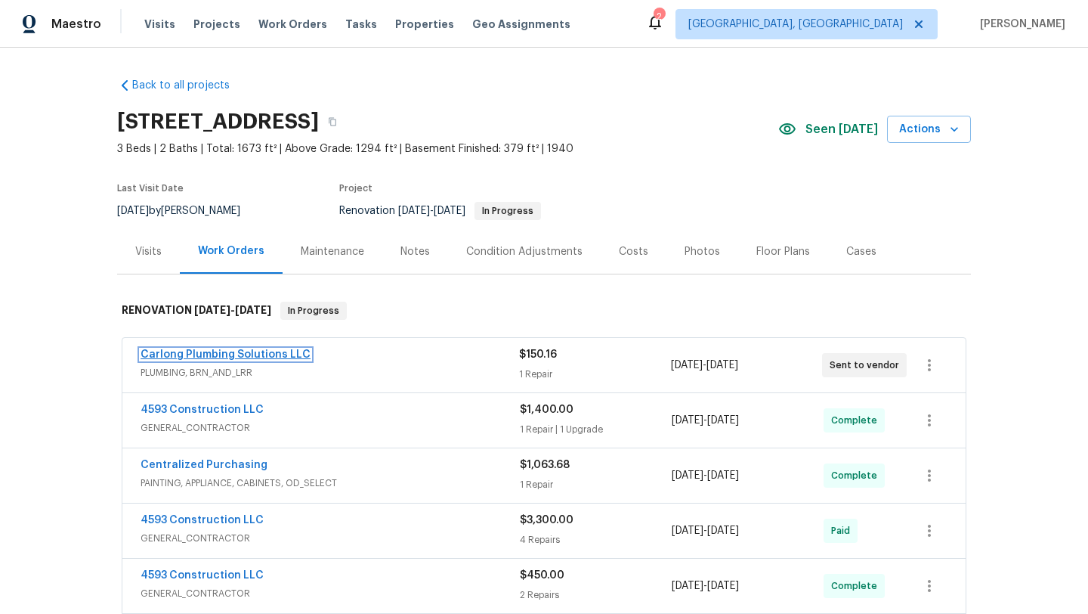
click at [171, 353] on link "Carlong Plumbing Solutions LLC" at bounding box center [226, 354] width 170 height 11
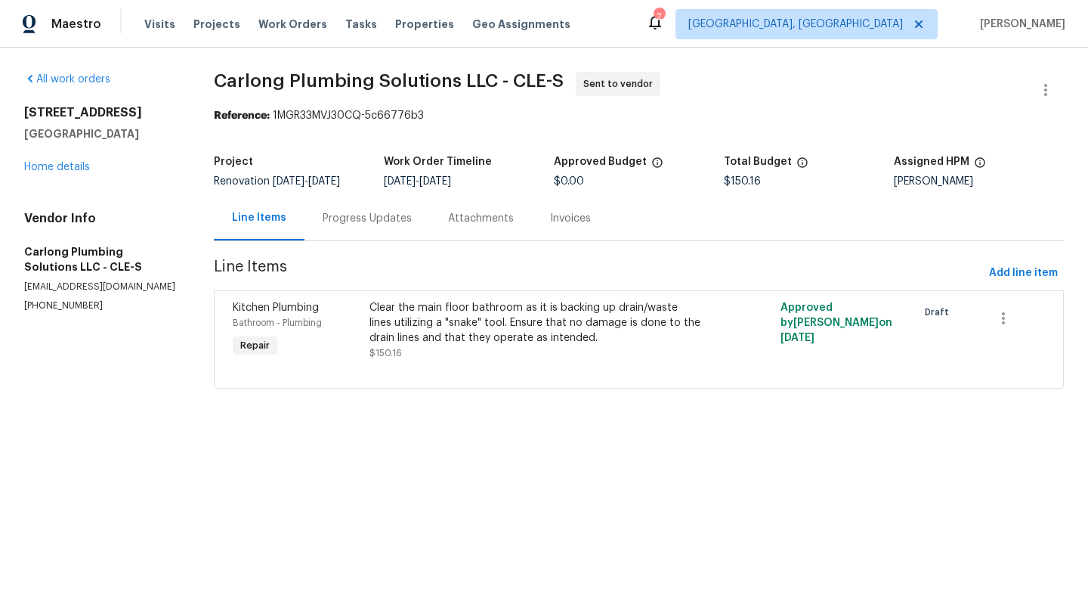
click at [357, 222] on div "Progress Updates" at bounding box center [367, 218] width 89 height 15
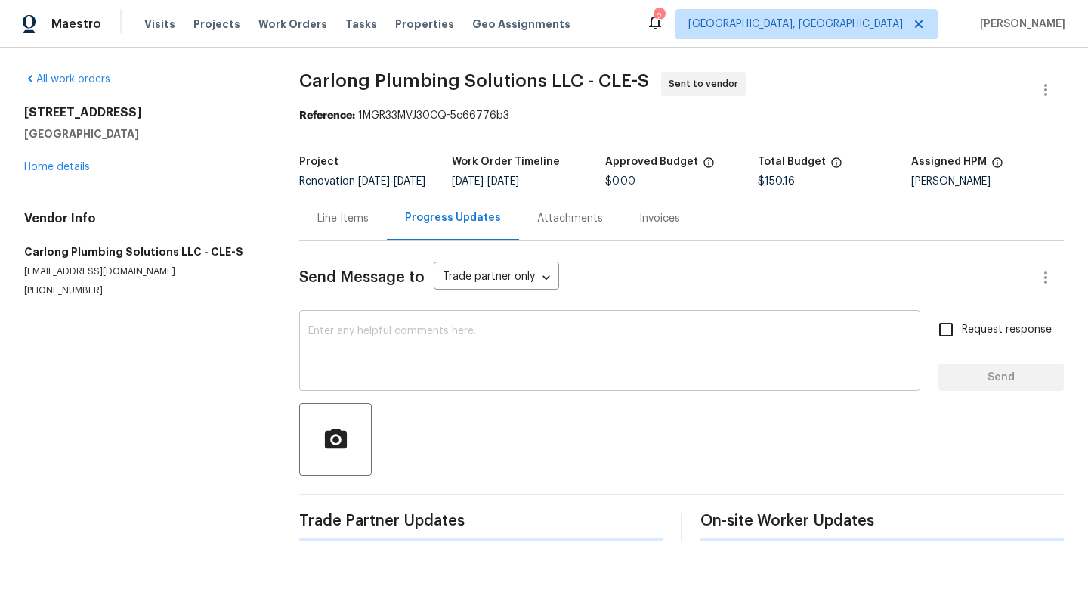
click at [348, 336] on div "x ​" at bounding box center [609, 352] width 621 height 77
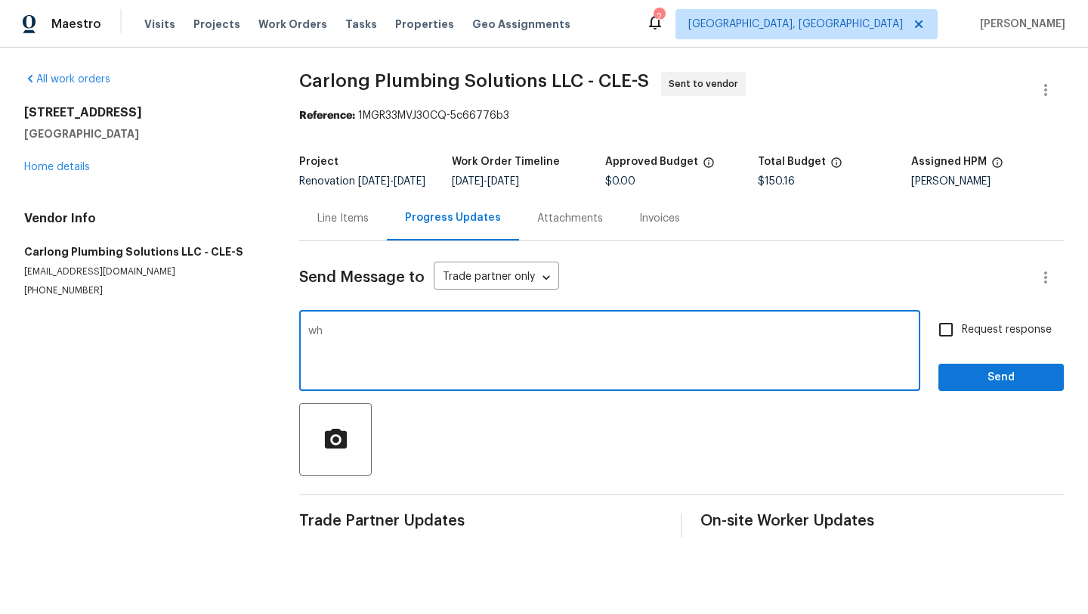
type textarea "w"
type textarea "Can I get an update on this one"
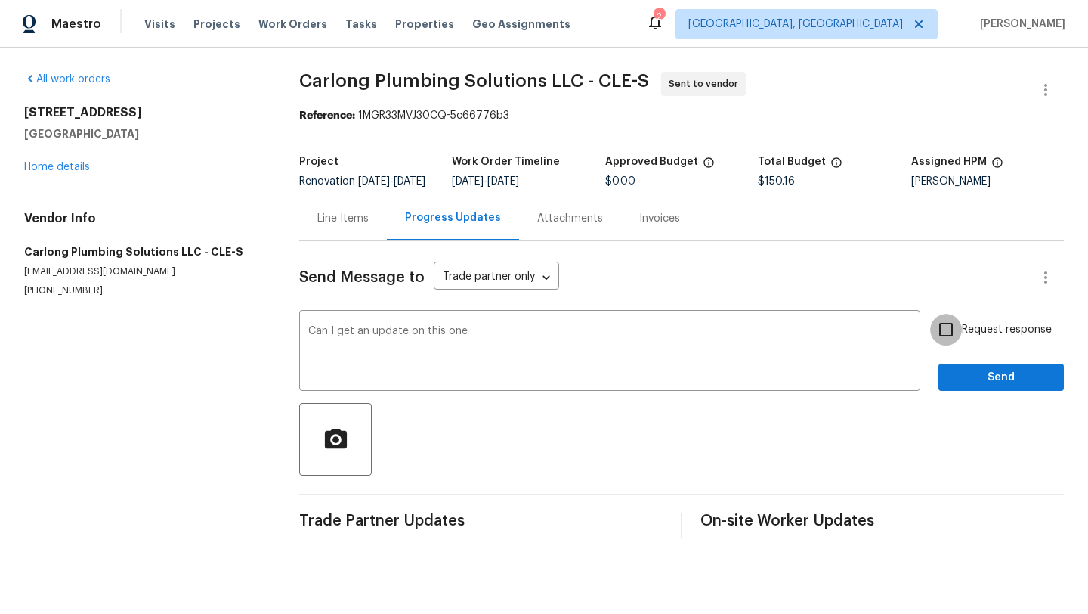
click at [947, 345] on input "Request response" at bounding box center [946, 330] width 32 height 32
checkbox input "true"
click at [957, 387] on span "Send" at bounding box center [1001, 377] width 101 height 19
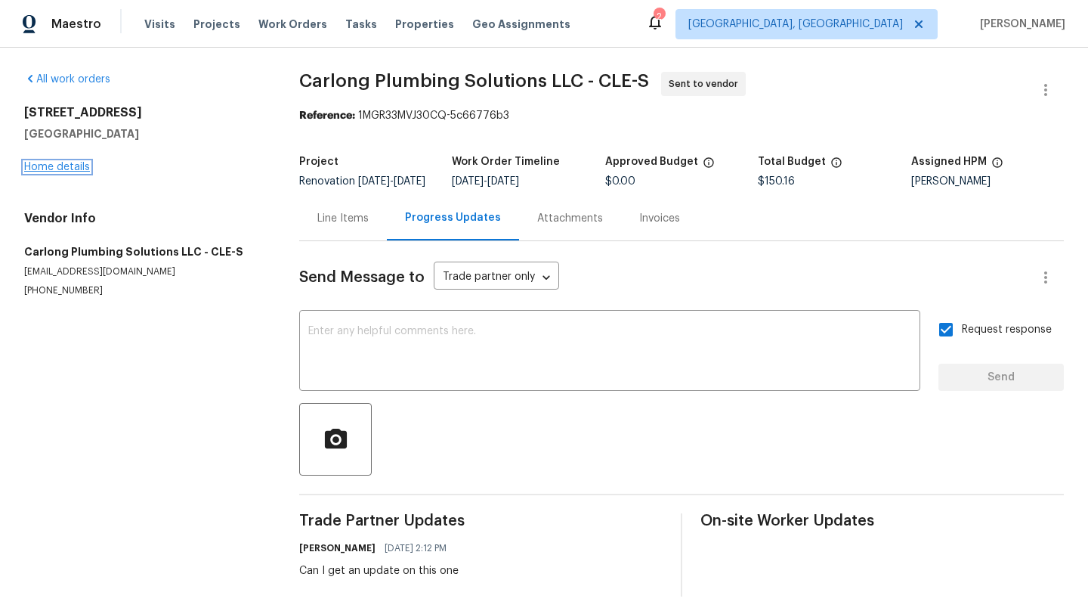
click at [61, 166] on link "Home details" at bounding box center [57, 167] width 66 height 11
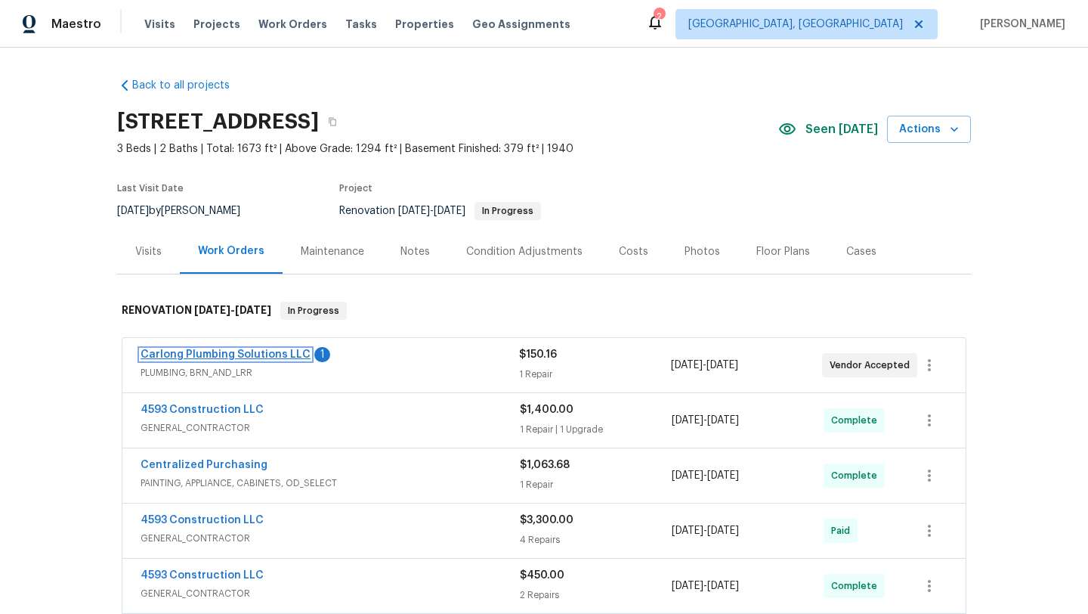
click at [215, 356] on link "Carlong Plumbing Solutions LLC" at bounding box center [226, 354] width 170 height 11
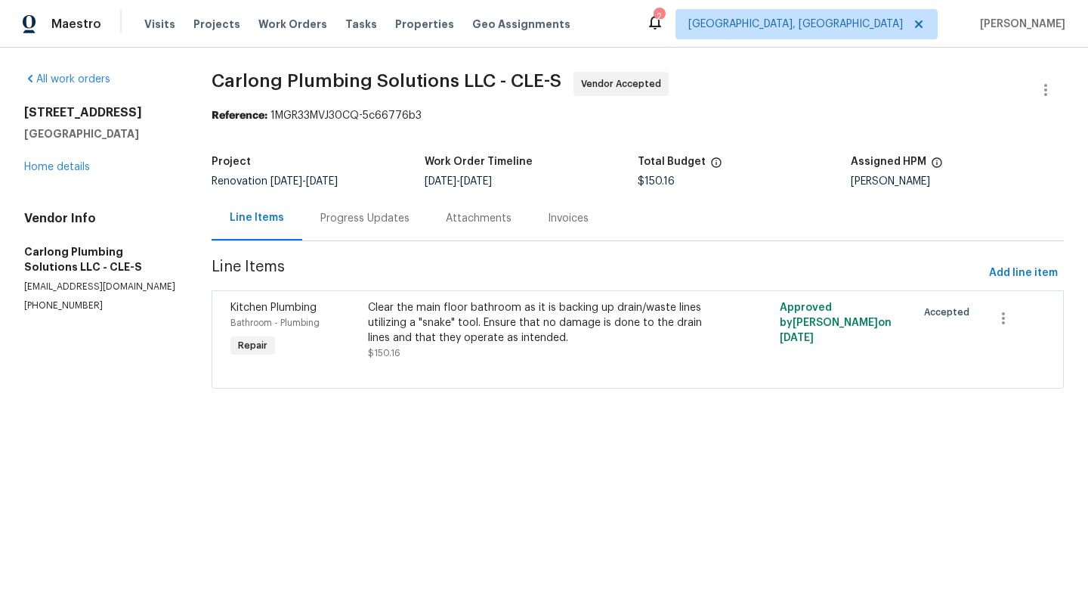
click at [337, 218] on div "Progress Updates" at bounding box center [364, 218] width 89 height 15
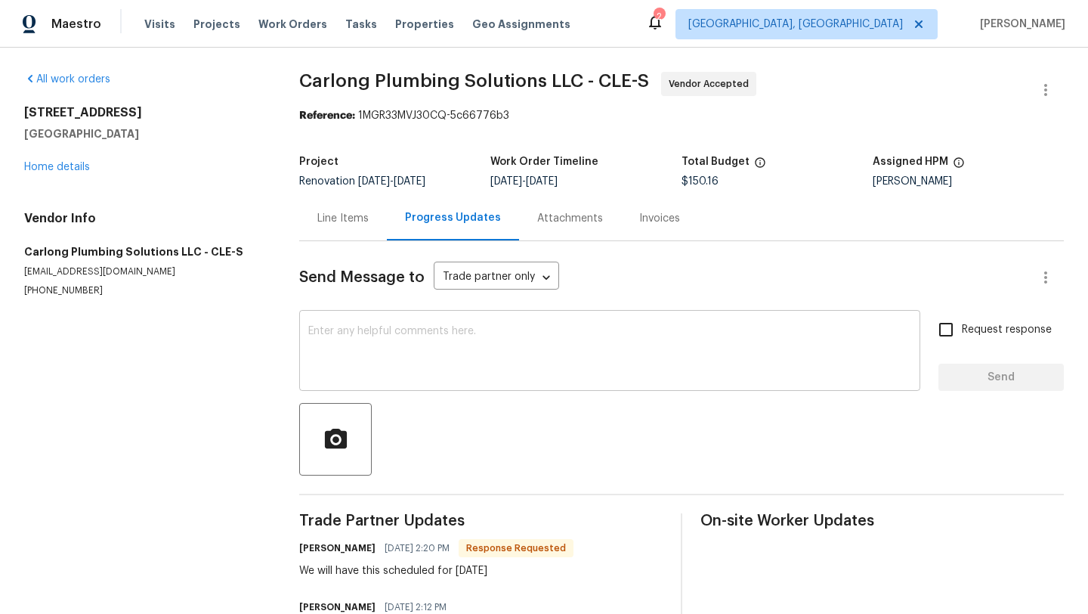
click at [377, 343] on textarea at bounding box center [609, 352] width 603 height 53
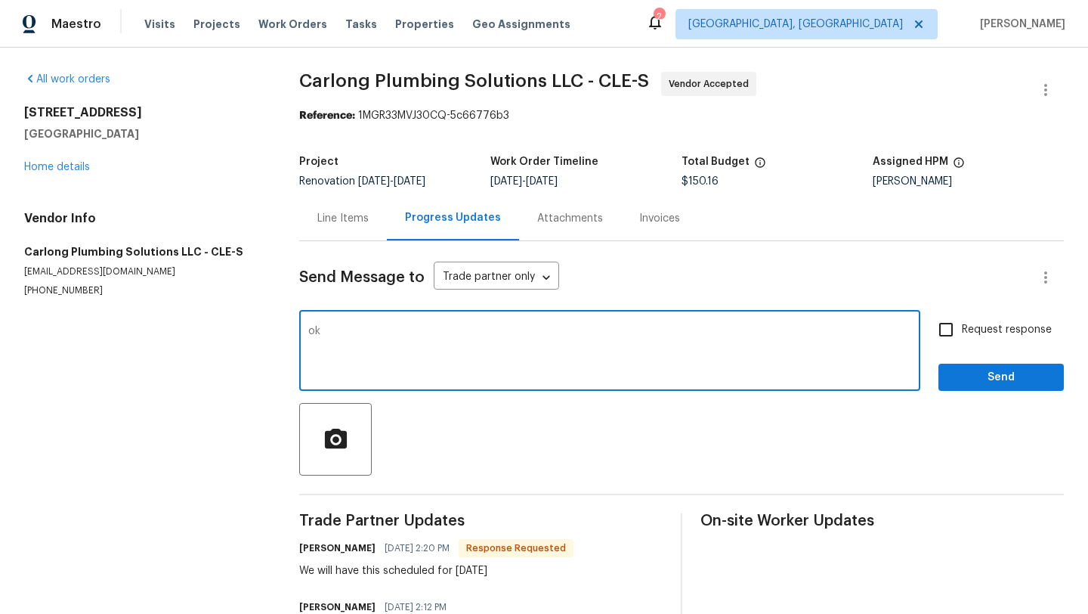
type textarea "ok"
click at [967, 381] on span "Send" at bounding box center [1001, 377] width 101 height 19
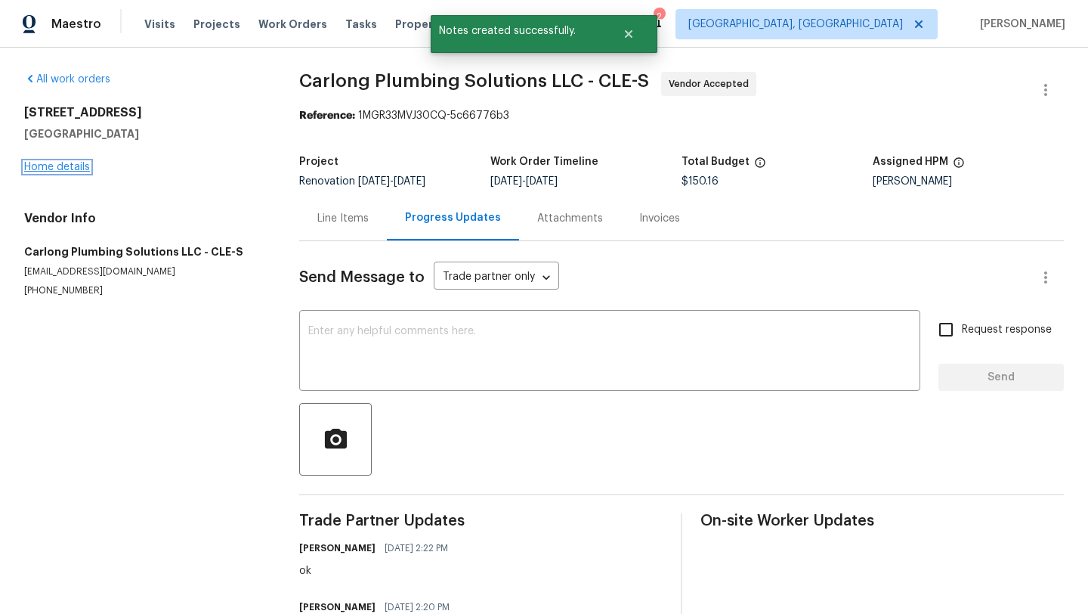
click at [69, 167] on link "Home details" at bounding box center [57, 167] width 66 height 11
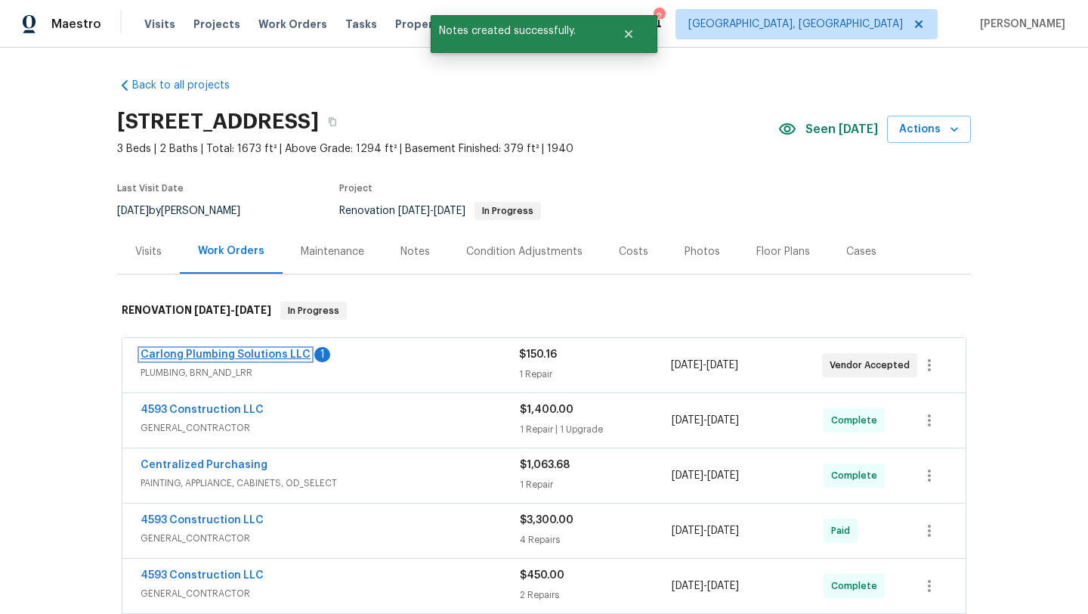
click at [169, 353] on link "Carlong Plumbing Solutions LLC" at bounding box center [226, 354] width 170 height 11
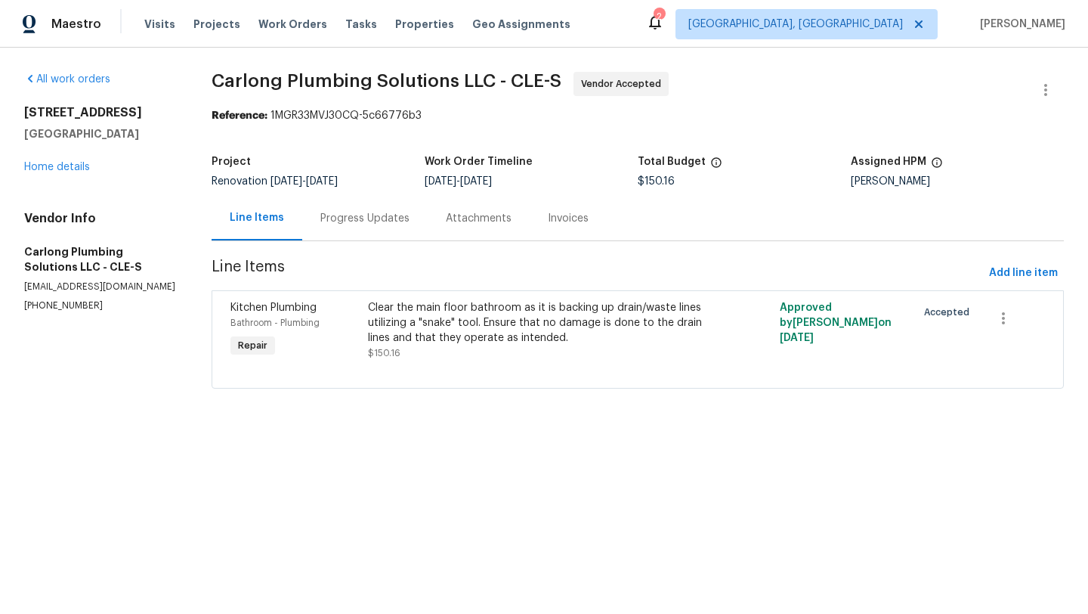
click at [342, 218] on div "Progress Updates" at bounding box center [364, 218] width 89 height 15
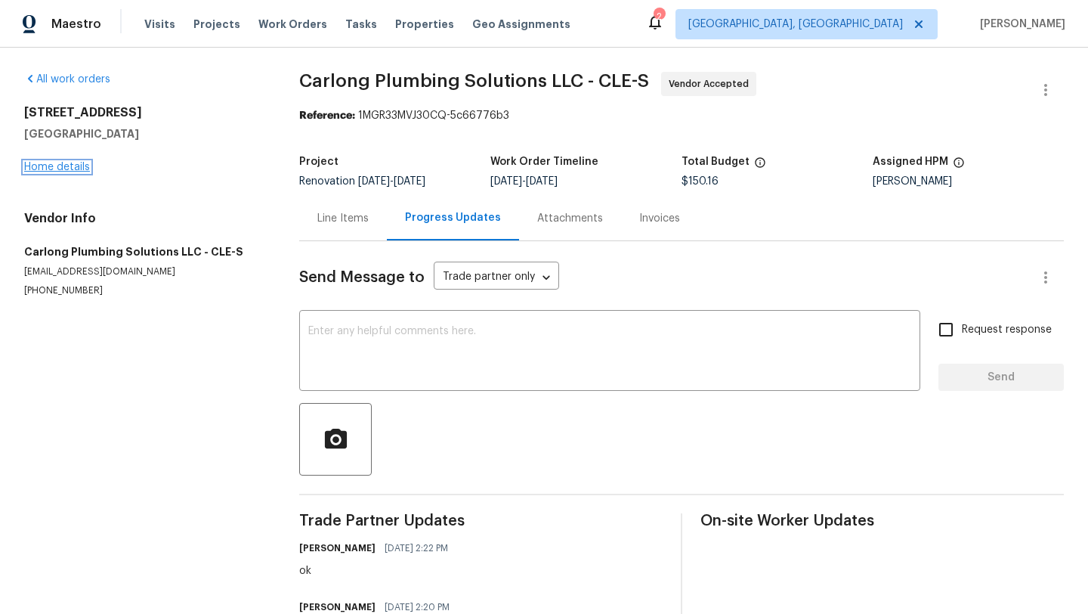
click at [62, 170] on link "Home details" at bounding box center [57, 167] width 66 height 11
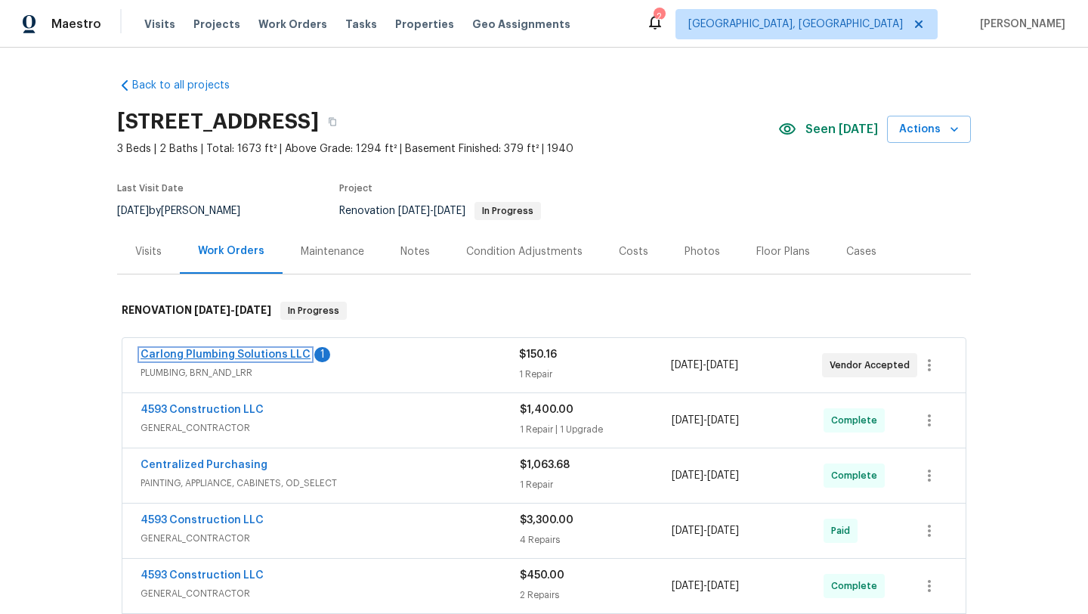
click at [237, 353] on link "Carlong Plumbing Solutions LLC" at bounding box center [226, 354] width 170 height 11
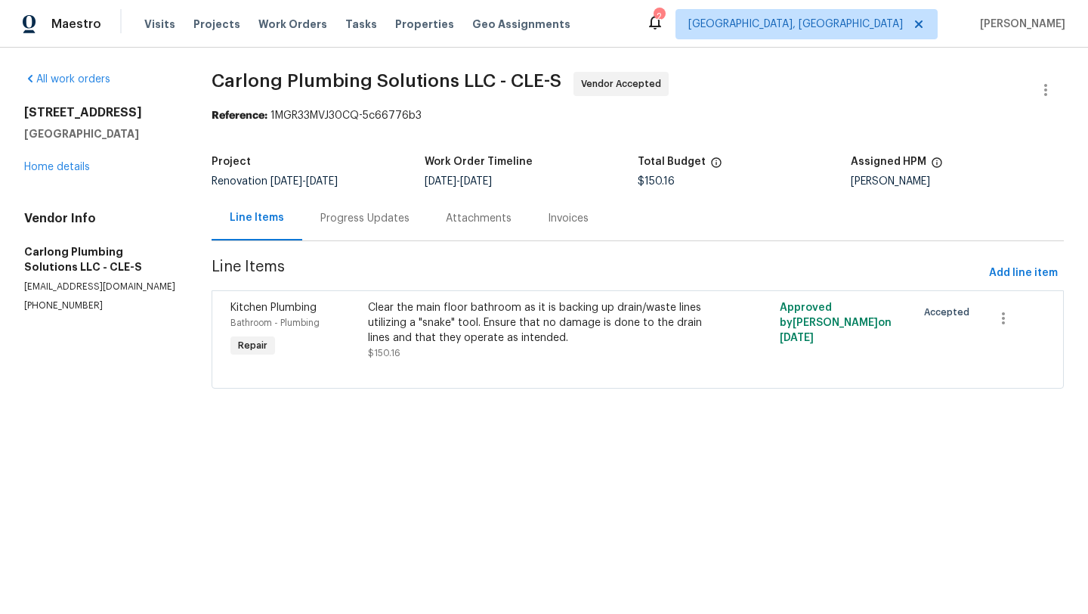
click at [62, 172] on div "7010 Woodhaven Ave Cleveland, OH 44144 Home details" at bounding box center [99, 140] width 151 height 70
click at [62, 168] on link "Home details" at bounding box center [57, 167] width 66 height 11
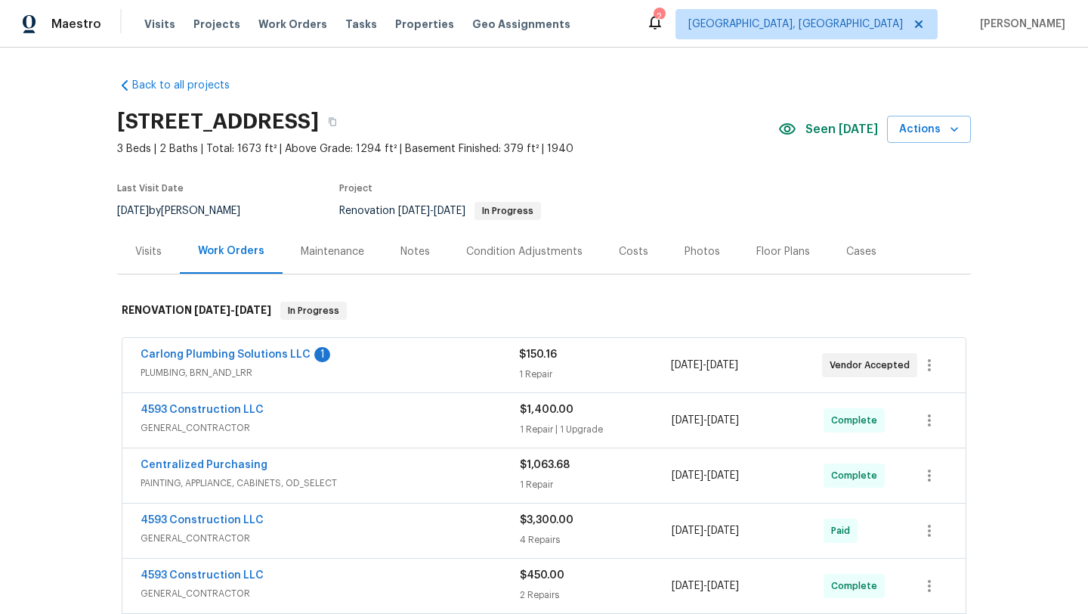
click at [679, 212] on section "7010 Woodhaven Ave, Cleveland, OH 44144 3 Beds | 2 Baths | Total: 1673 ft² | Ab…" at bounding box center [544, 165] width 854 height 127
click at [678, 206] on section "7010 Woodhaven Ave, Cleveland, OH 44144 3 Beds | 2 Baths | Total: 1673 ft² | Ab…" at bounding box center [544, 165] width 854 height 127
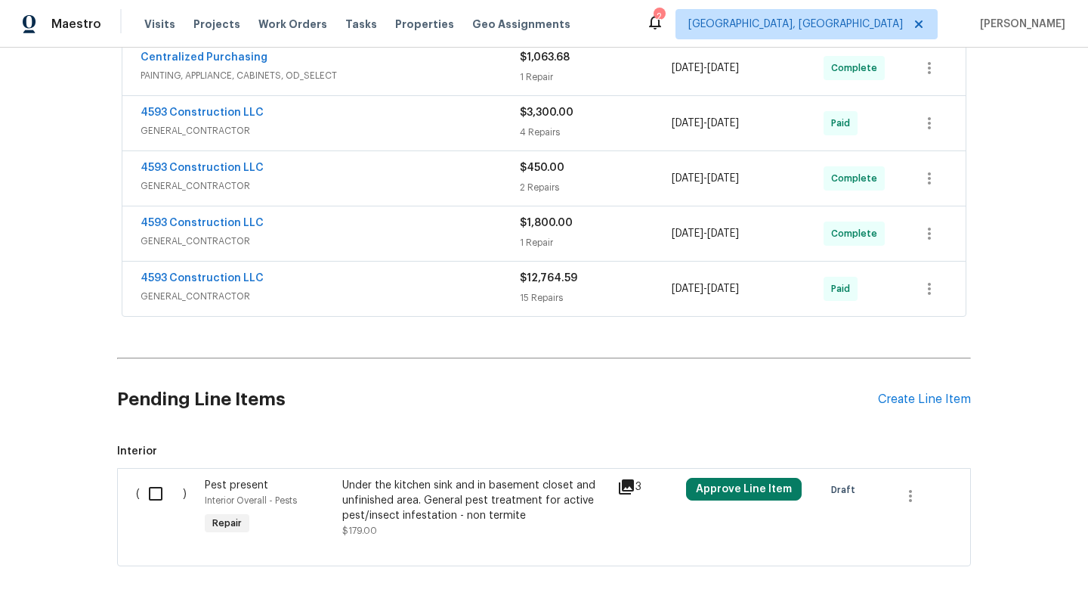
scroll to position [462, 0]
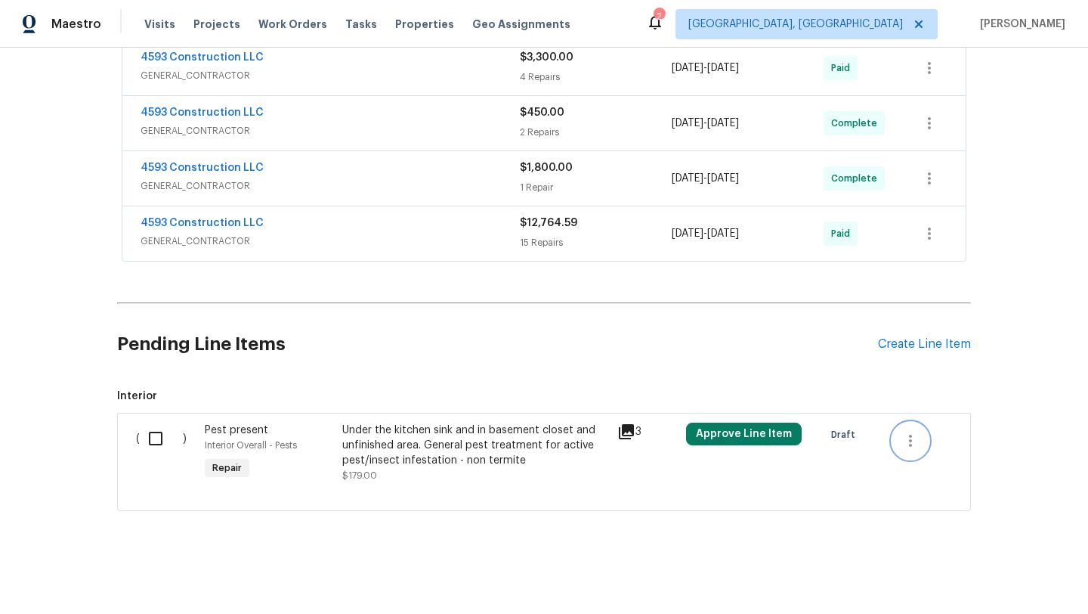
click at [912, 444] on icon "button" at bounding box center [911, 441] width 18 height 18
click at [912, 444] on li "Cancel" at bounding box center [921, 440] width 58 height 25
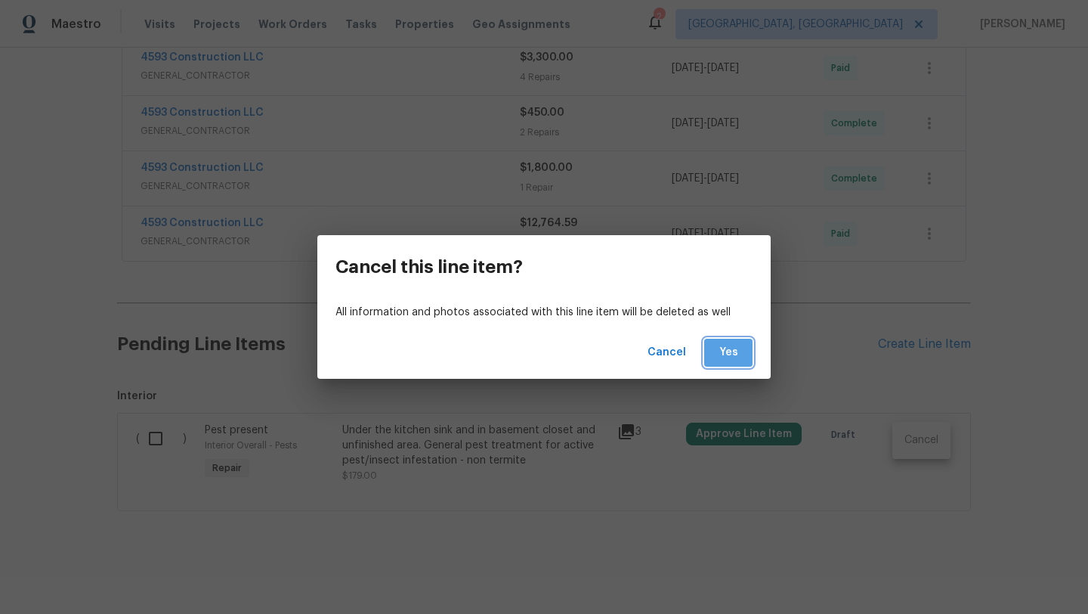
click at [734, 360] on span "Yes" at bounding box center [728, 352] width 24 height 19
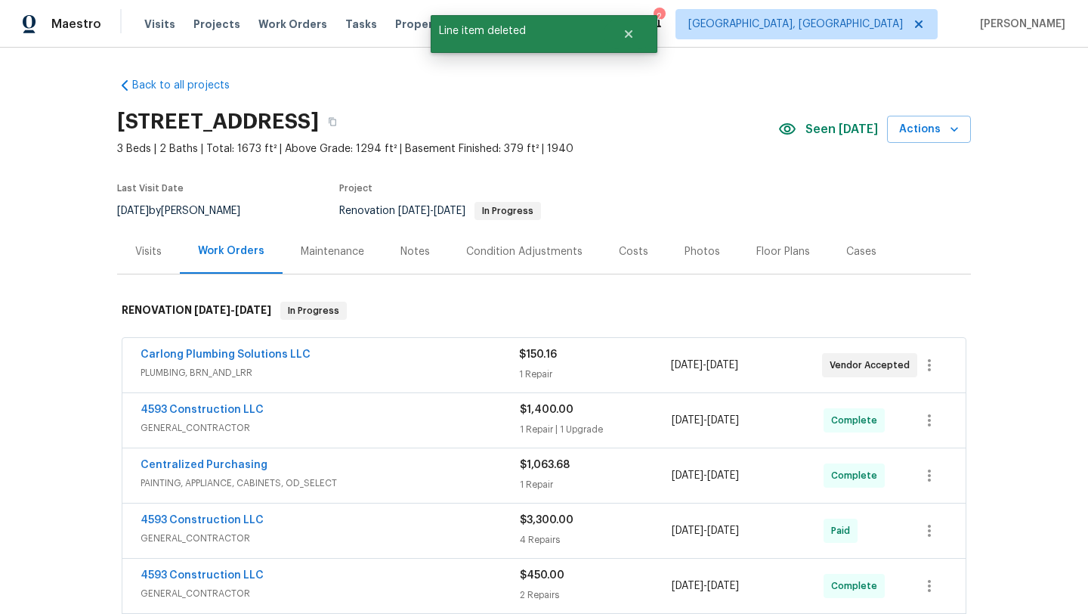
scroll to position [26, 0]
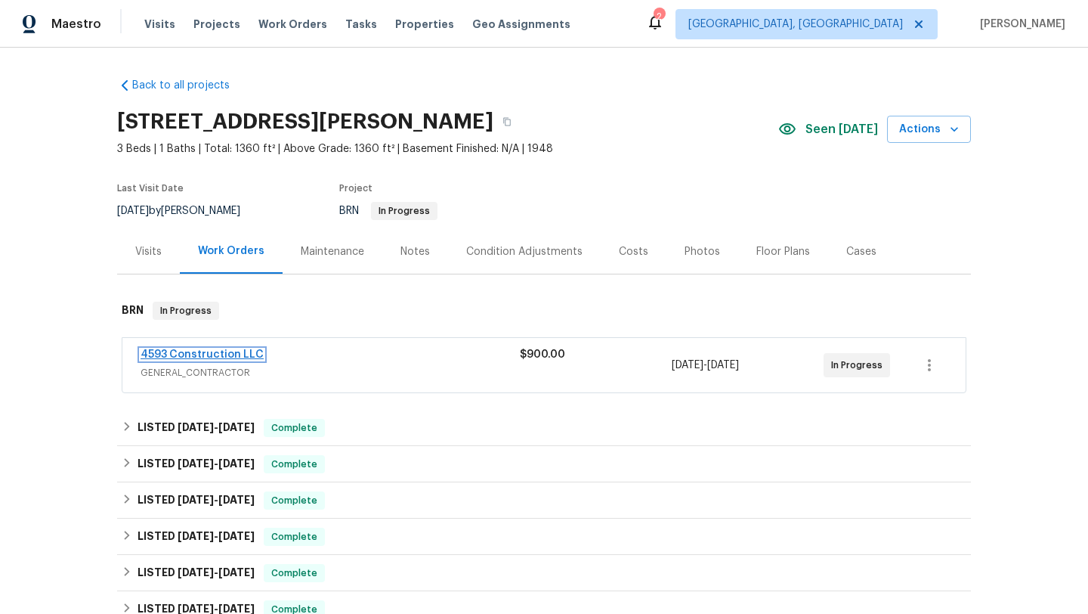
click at [178, 355] on link "4593 Construction LLC" at bounding box center [202, 354] width 123 height 11
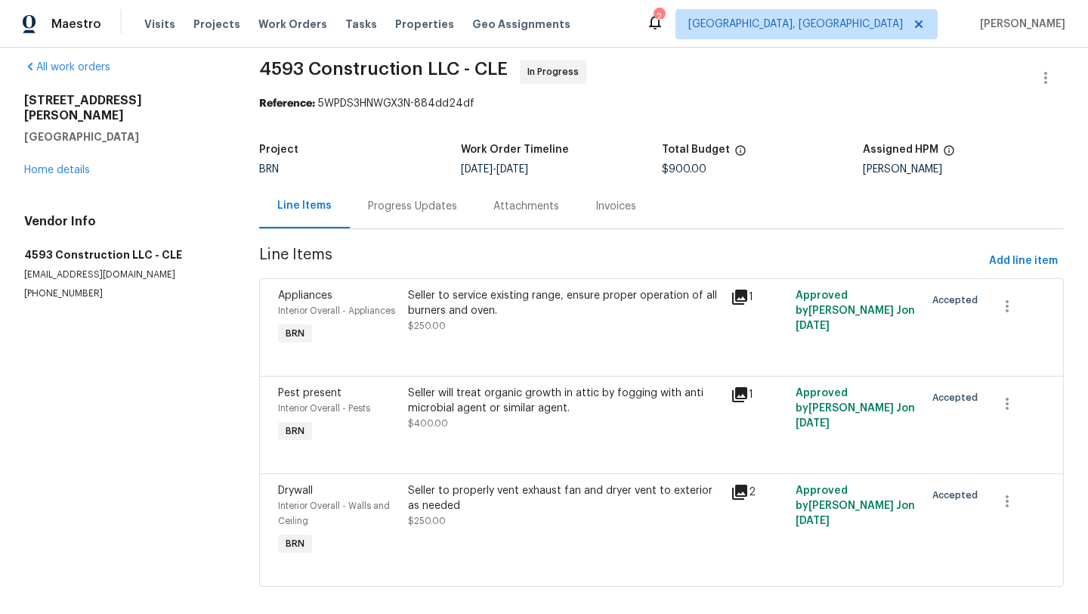
scroll to position [29, 0]
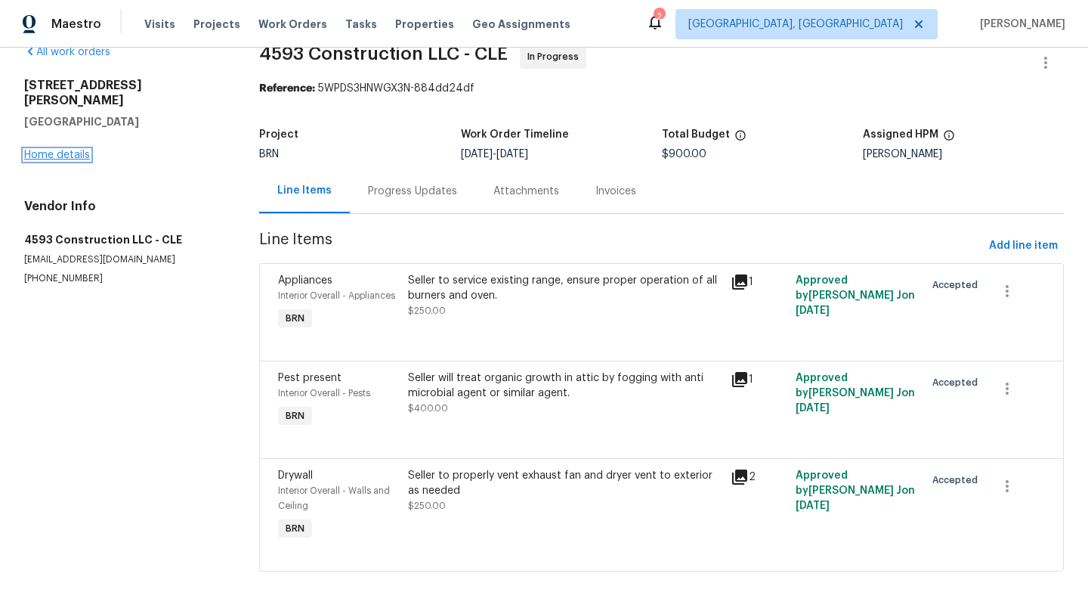
click at [42, 150] on link "Home details" at bounding box center [57, 155] width 66 height 11
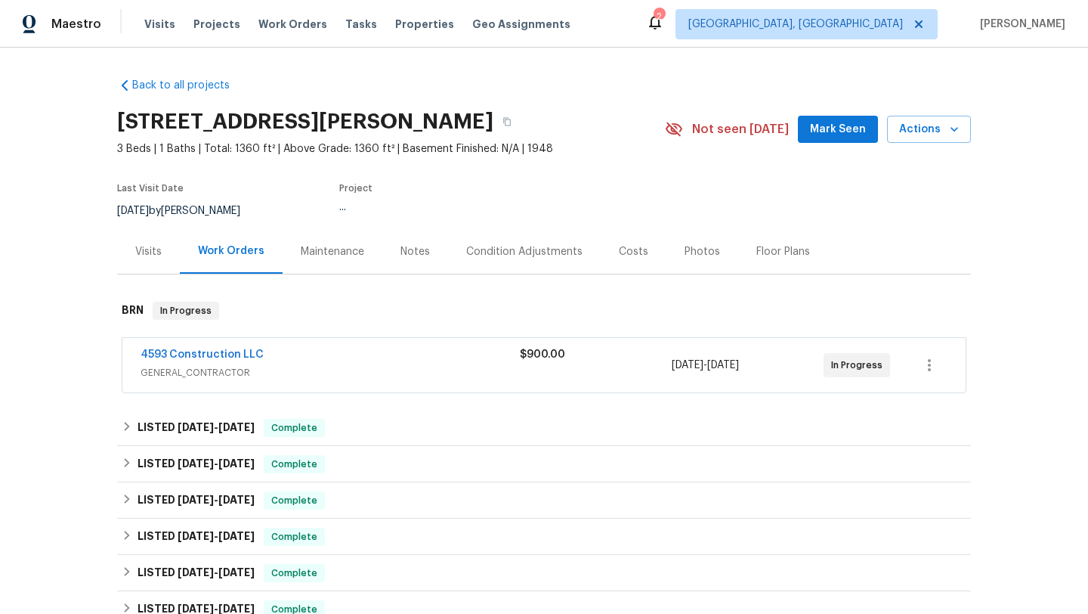
click at [315, 249] on div "Maintenance" at bounding box center [332, 251] width 63 height 15
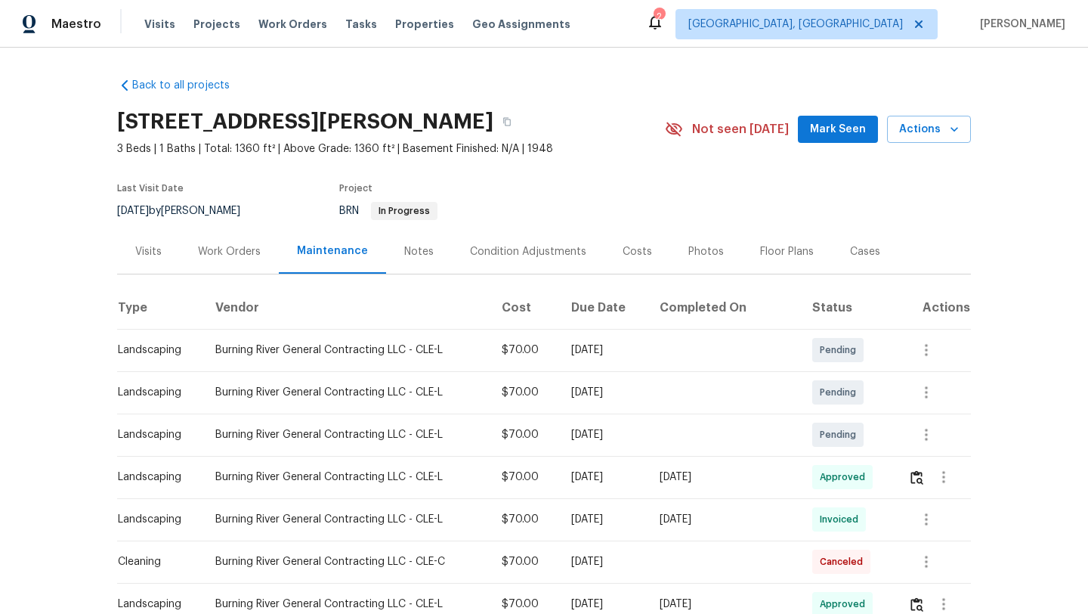
click at [220, 252] on div "Work Orders" at bounding box center [229, 251] width 63 height 15
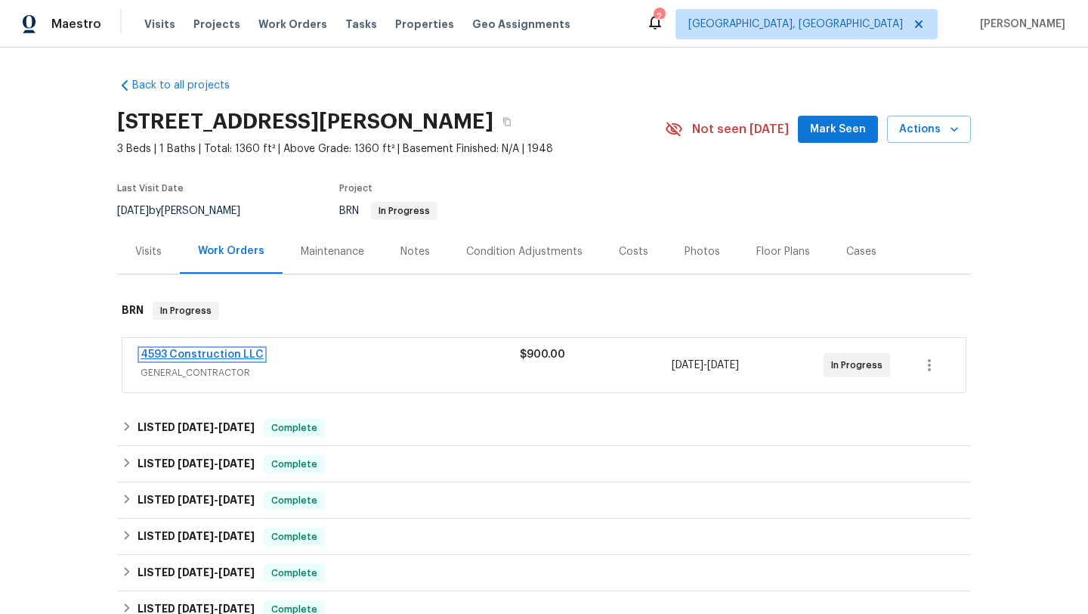
click at [195, 353] on link "4593 Construction LLC" at bounding box center [202, 354] width 123 height 11
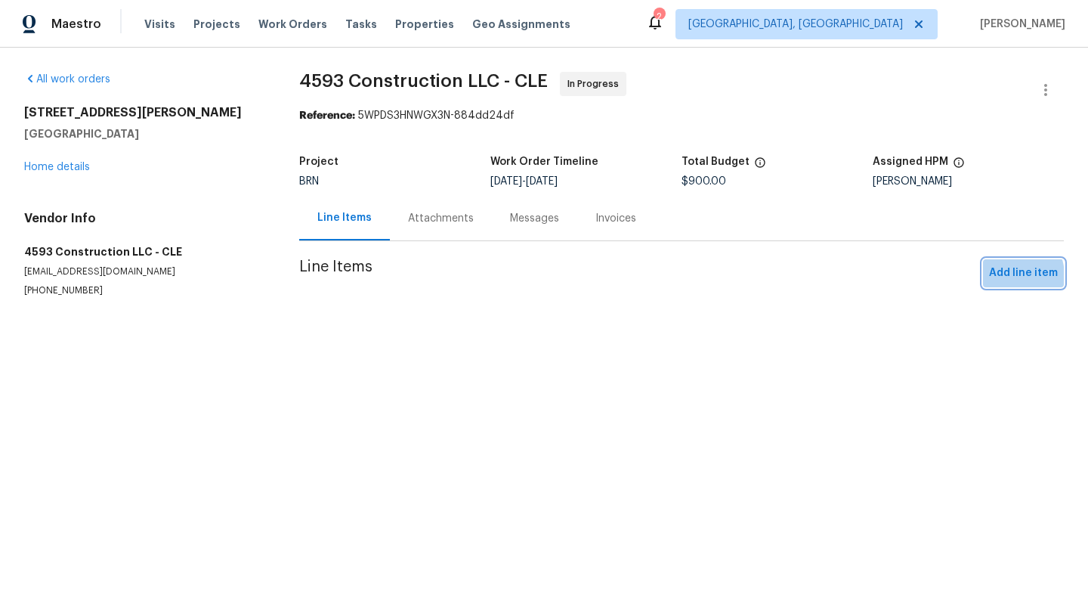
click at [1007, 276] on span "Add line item" at bounding box center [1023, 273] width 69 height 19
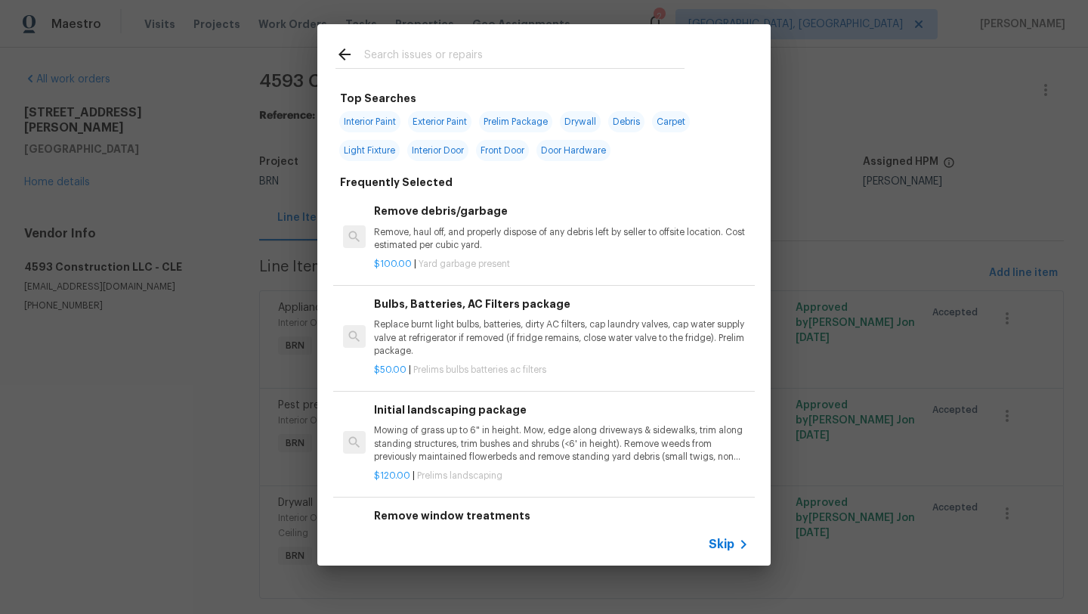
click at [401, 57] on input "text" at bounding box center [524, 56] width 320 height 23
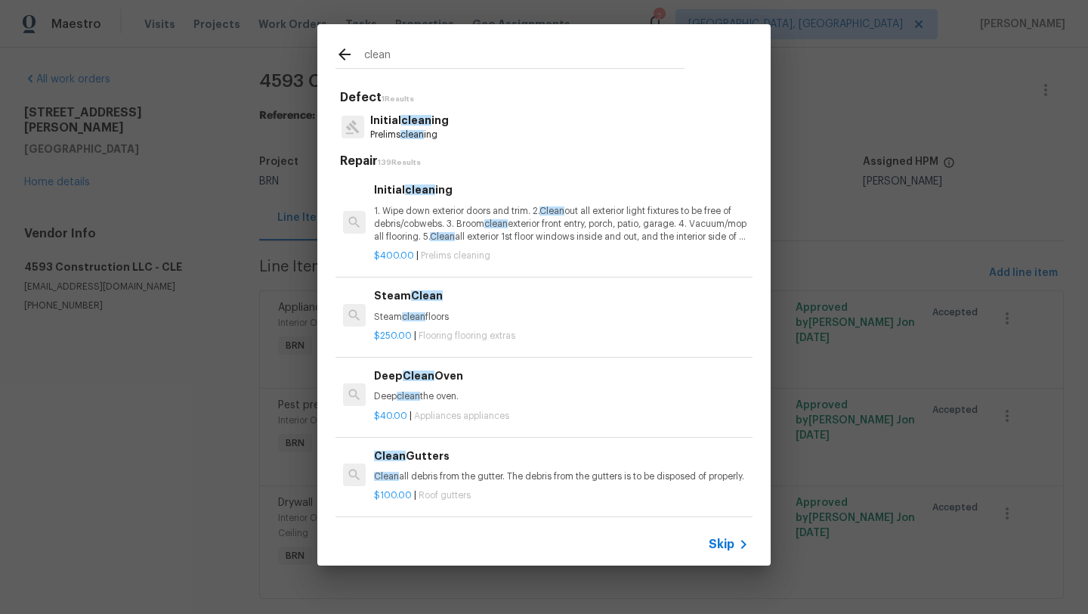
type input "clean"
click at [446, 231] on p "1. Wipe down exterior doors and trim. 2. Clean out all exterior light fixtures …" at bounding box center [561, 224] width 375 height 39
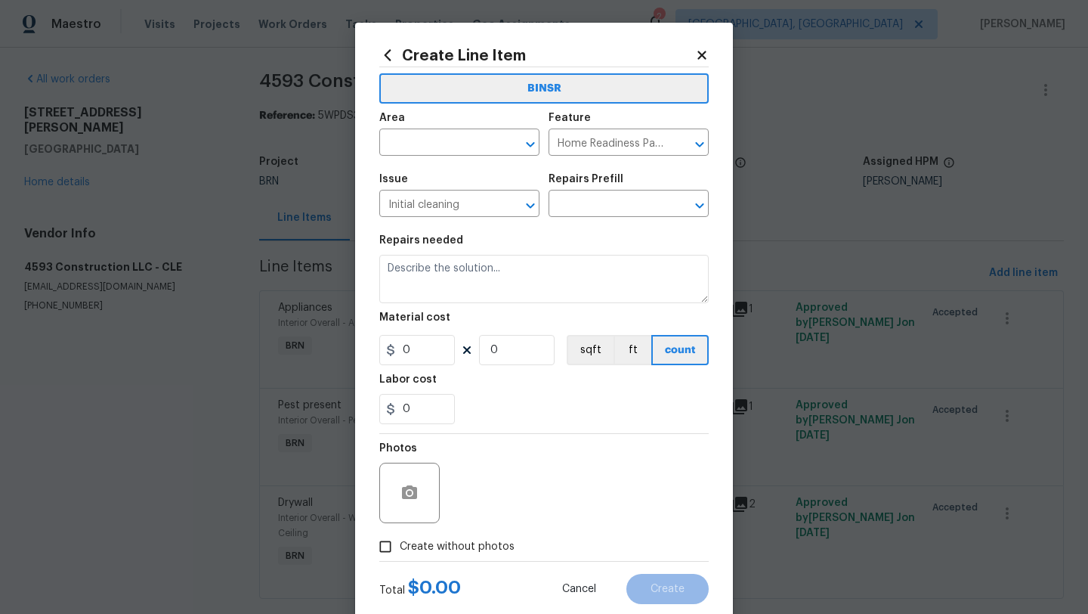
type input "Initial cleaning $400.00"
type textarea "1. Wipe down exterior doors and trim. 2. Clean out all exterior light fixtures …"
type input "400"
type input "1"
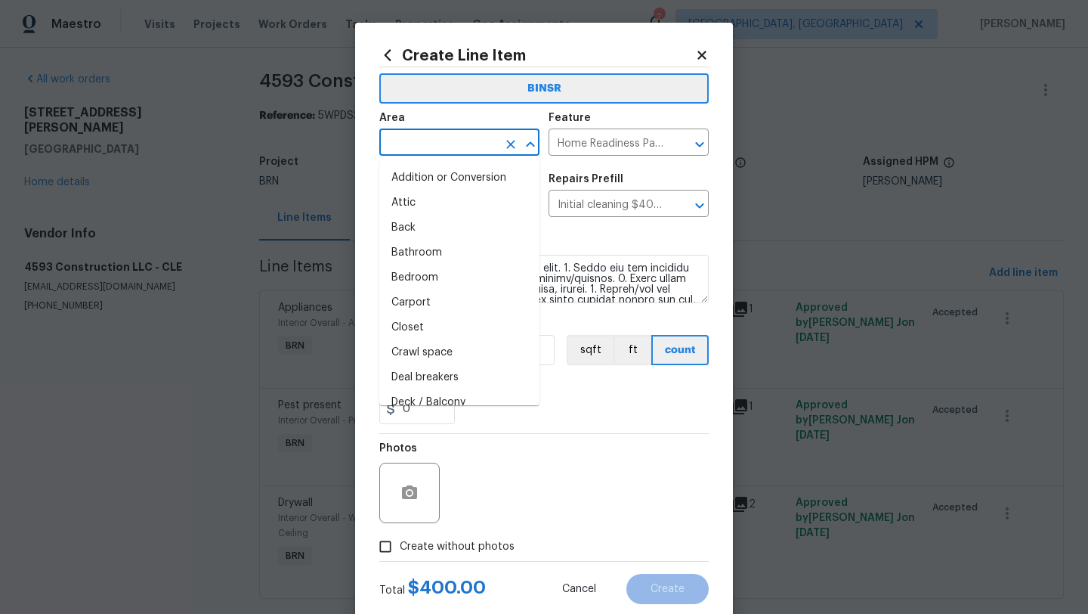
click at [425, 142] on input "text" at bounding box center [438, 143] width 118 height 23
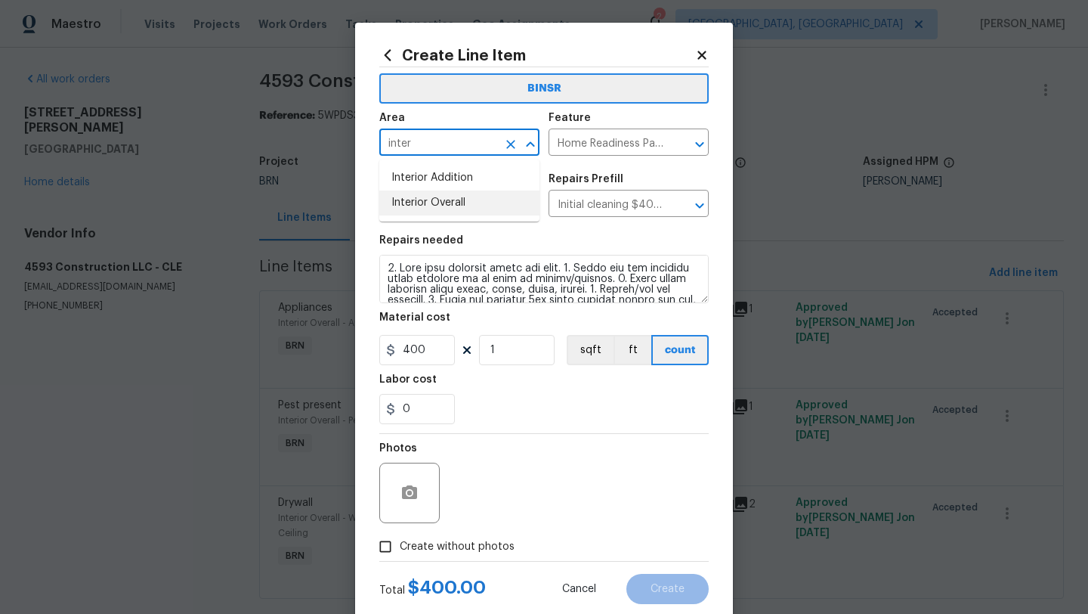
click at [423, 202] on li "Interior Overall" at bounding box center [459, 202] width 160 height 25
type input "Interior Overall"
click at [410, 351] on input "400" at bounding box center [417, 350] width 76 height 30
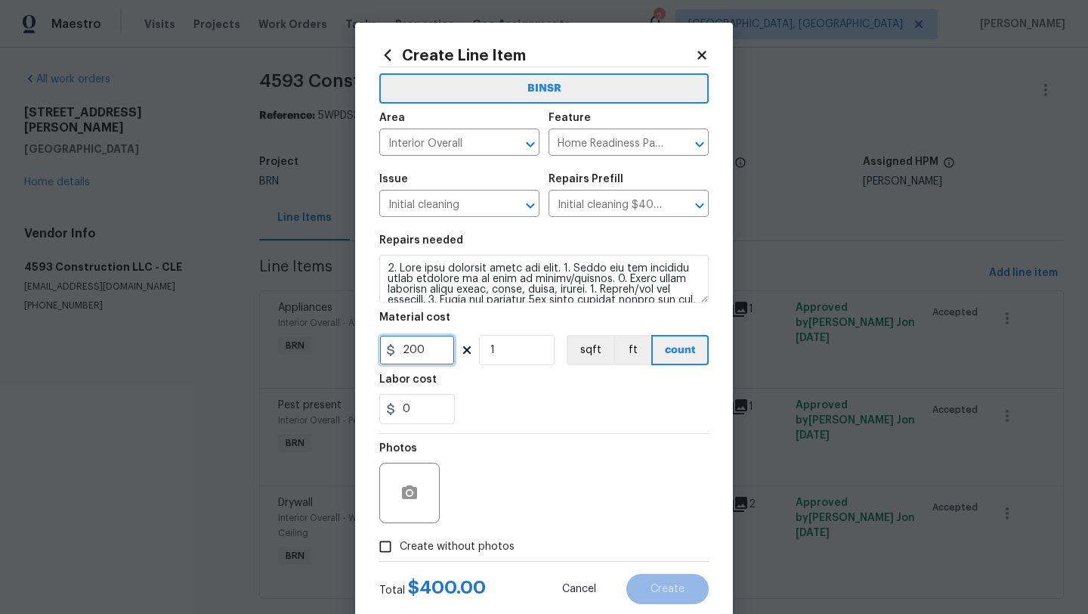
type input "200"
click at [549, 482] on div "Photos" at bounding box center [543, 483] width 329 height 98
click at [388, 543] on input "Create without photos" at bounding box center [385, 546] width 29 height 29
checkbox input "true"
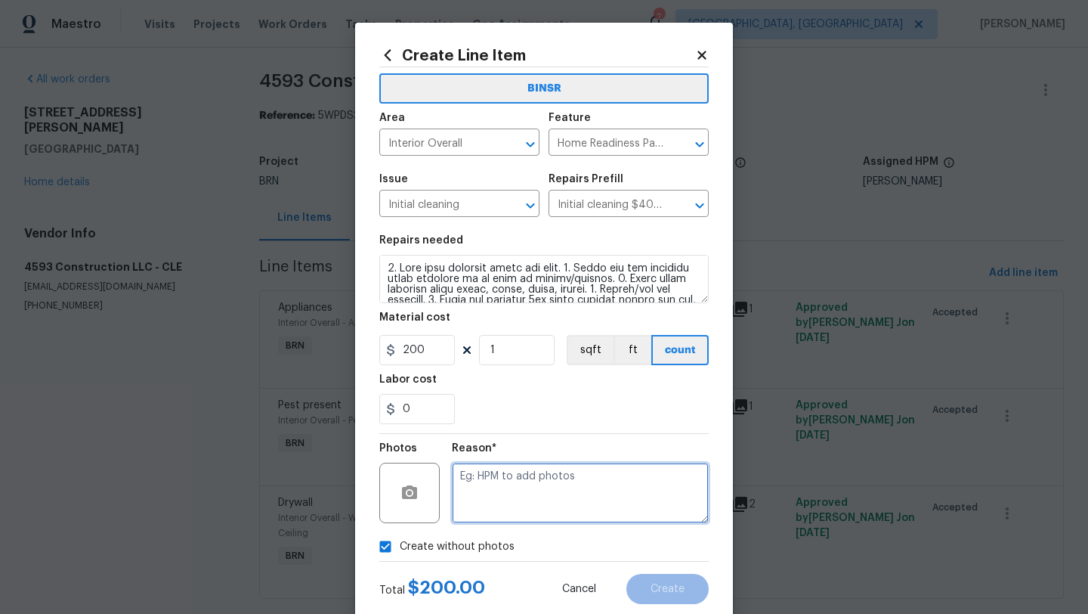
click at [502, 494] on textarea at bounding box center [580, 492] width 257 height 60
type textarea "desk"
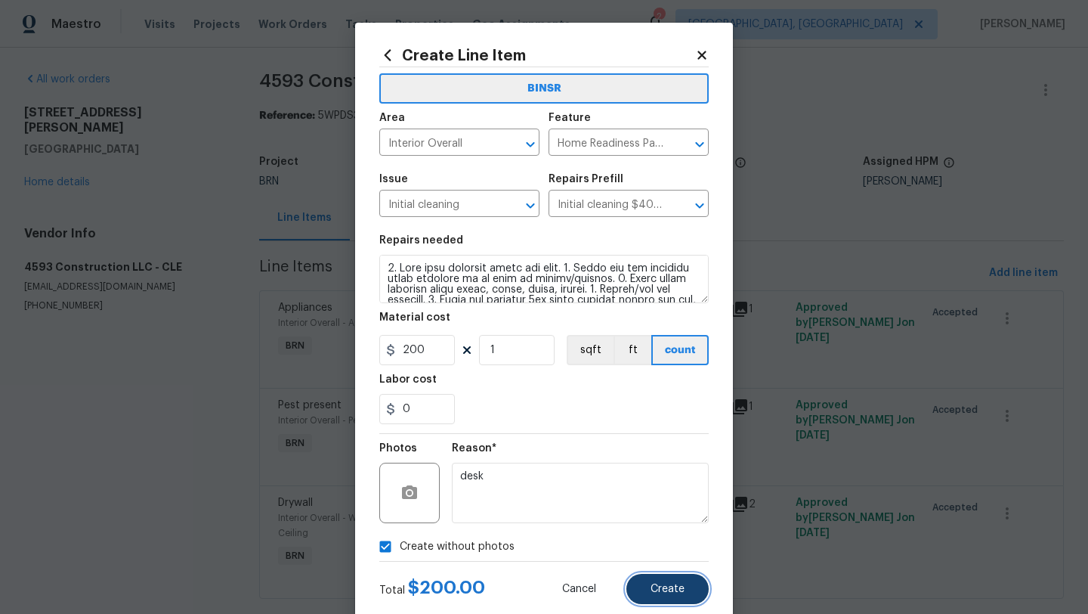
click at [684, 592] on span "Create" at bounding box center [668, 588] width 34 height 11
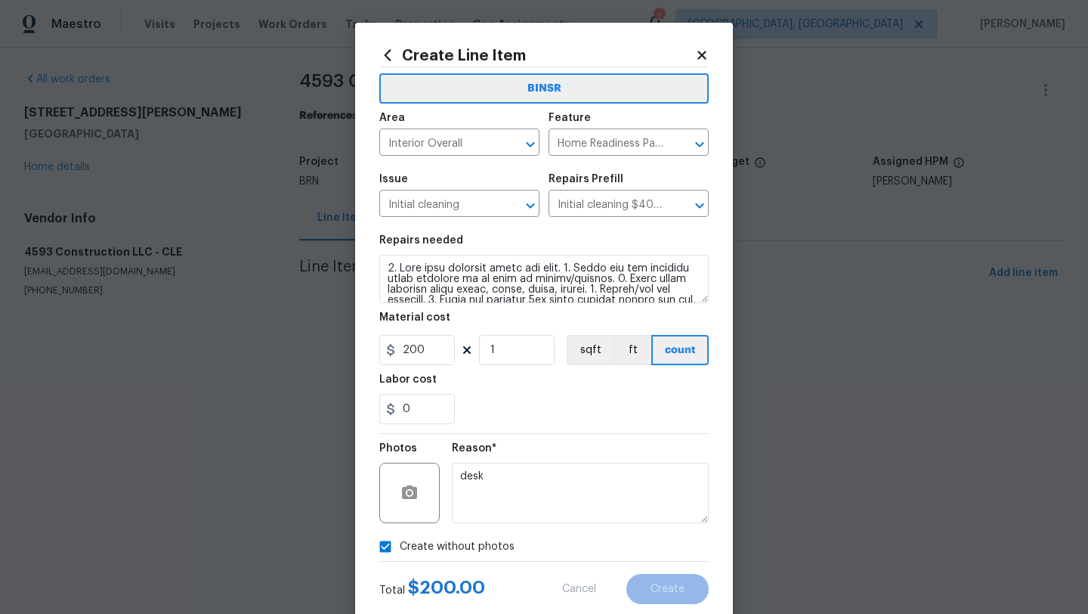
type input "0"
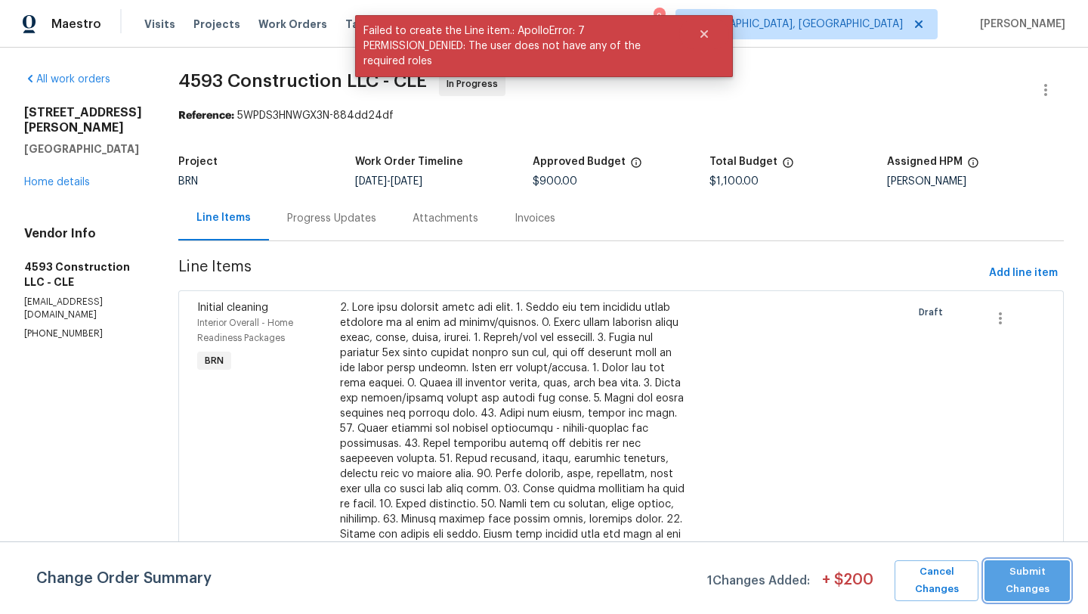
click at [1002, 574] on span "Submit Changes" at bounding box center [1027, 580] width 70 height 35
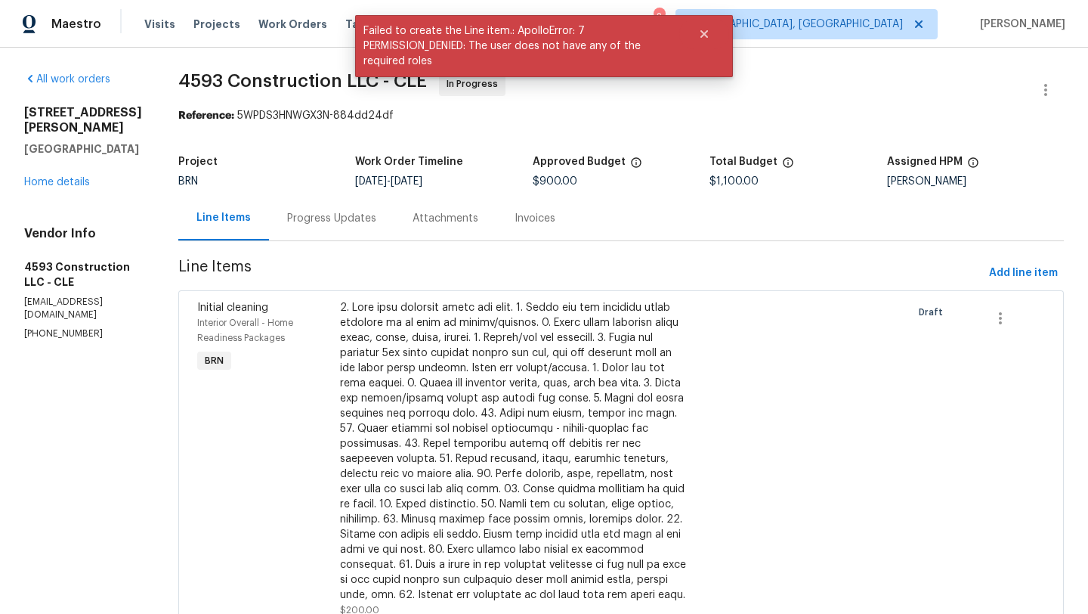
click at [324, 221] on div "Progress Updates" at bounding box center [331, 218] width 89 height 15
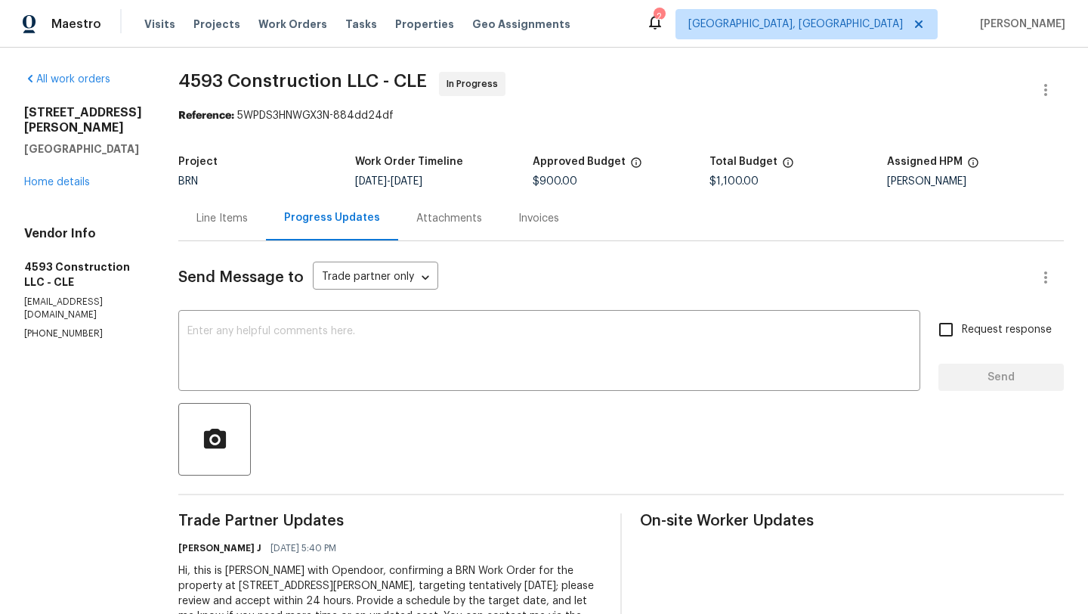
click at [54, 173] on div "3665 Marcella Ave Stow, OH 44224 Home details" at bounding box center [83, 147] width 118 height 85
click at [54, 177] on link "Home details" at bounding box center [57, 182] width 66 height 11
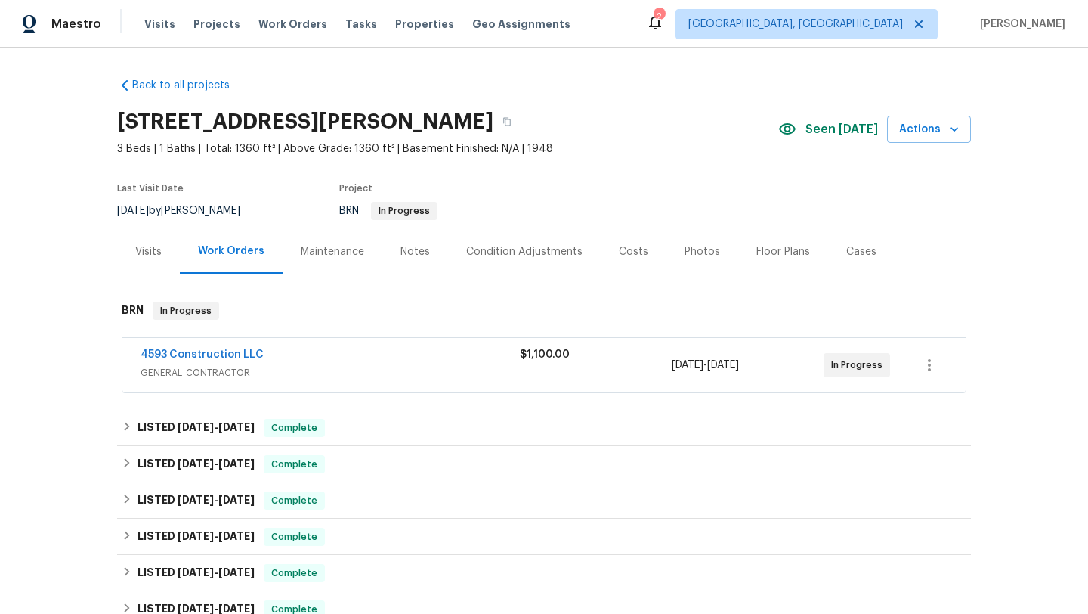
click at [412, 252] on div "Notes" at bounding box center [415, 251] width 29 height 15
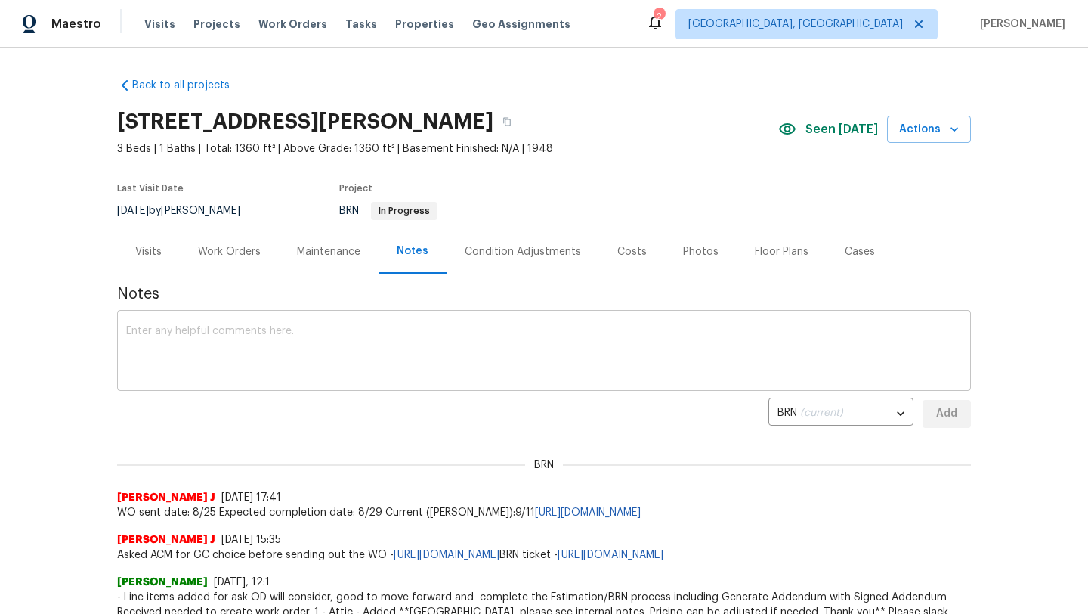
click at [180, 327] on textarea at bounding box center [544, 352] width 836 height 53
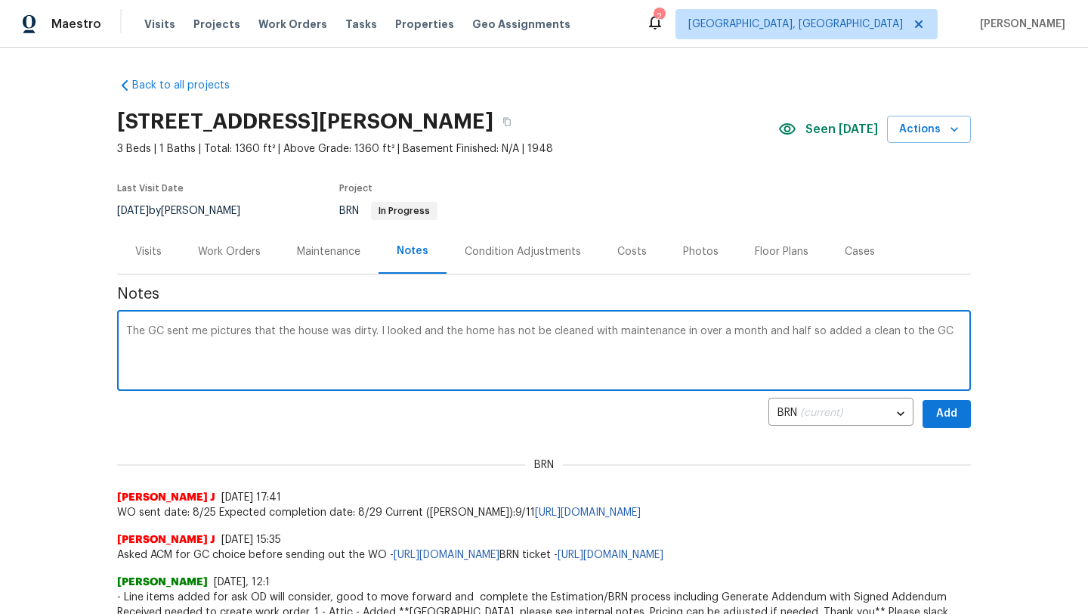
type textarea "The GC sent me pictures that the house was dirty. I looked and the home has not…"
click at [954, 415] on span "Add" at bounding box center [947, 413] width 24 height 19
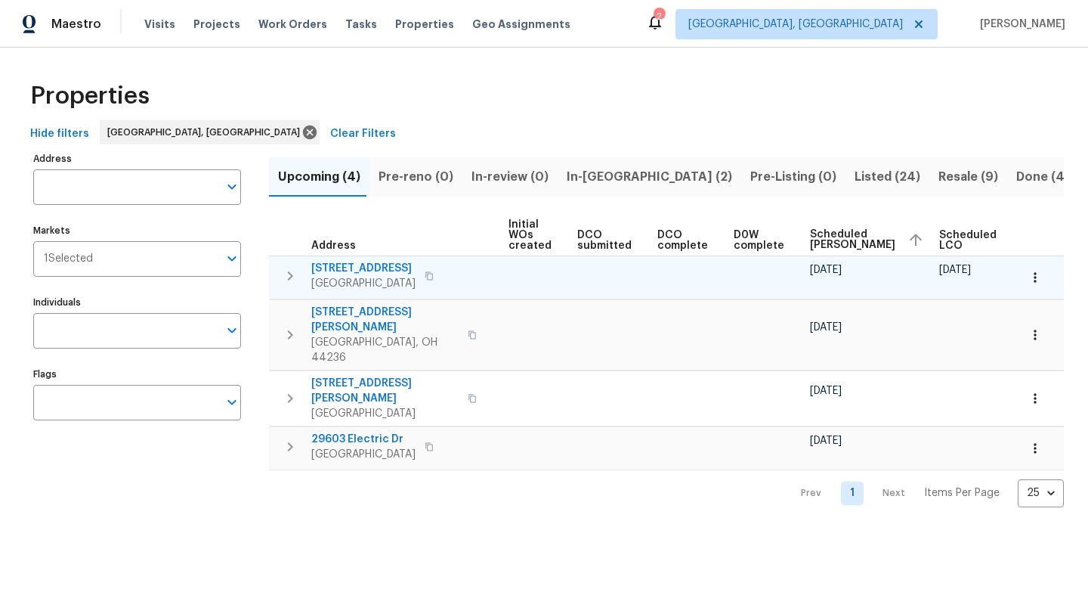
scroll to position [0, 169]
